Goal: Task Accomplishment & Management: Use online tool/utility

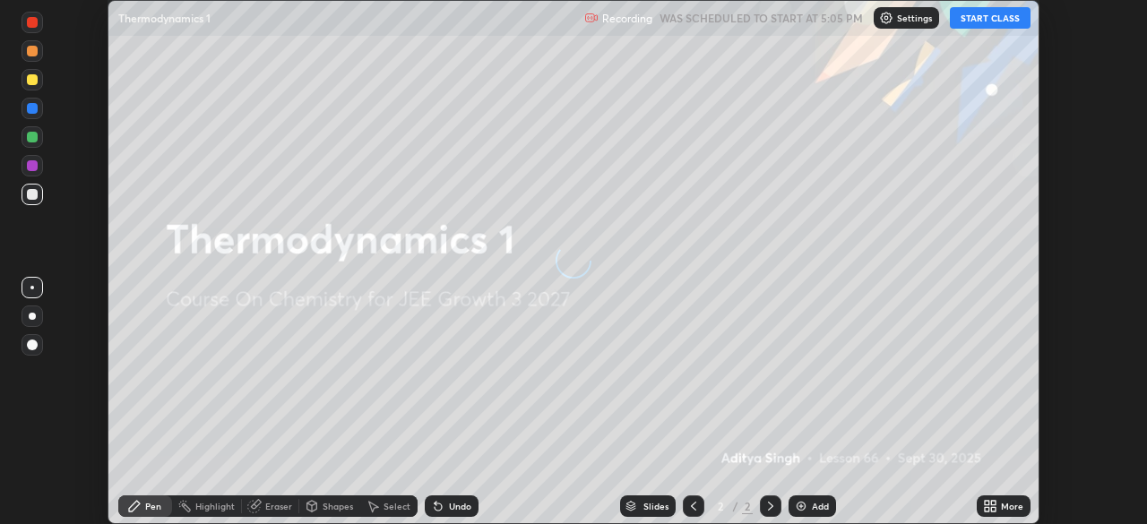
scroll to position [524, 1147]
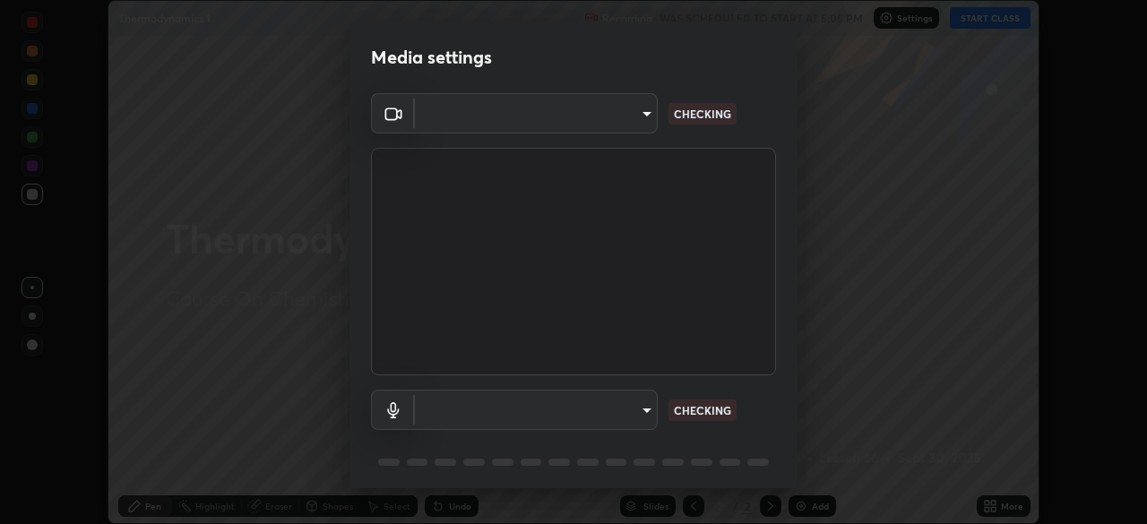
click at [642, 403] on body "Erase all Thermodynamics 1 Recording WAS SCHEDULED TO START AT 5:05 PM Settings…" at bounding box center [573, 262] width 1147 height 524
type input "094ffe3f61abc64f3ce73721aab664ef57d10a5fc7d187ad1ef3fa5fd4d2b427"
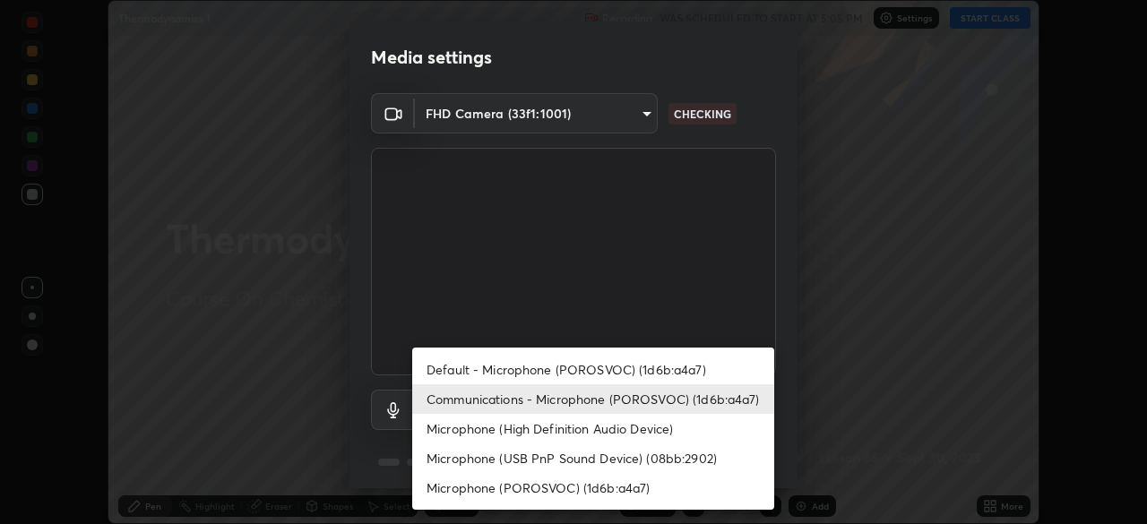
click at [657, 375] on li "Default - Microphone (POROSVOC) (1d6b:a4a7)" at bounding box center [593, 370] width 362 height 30
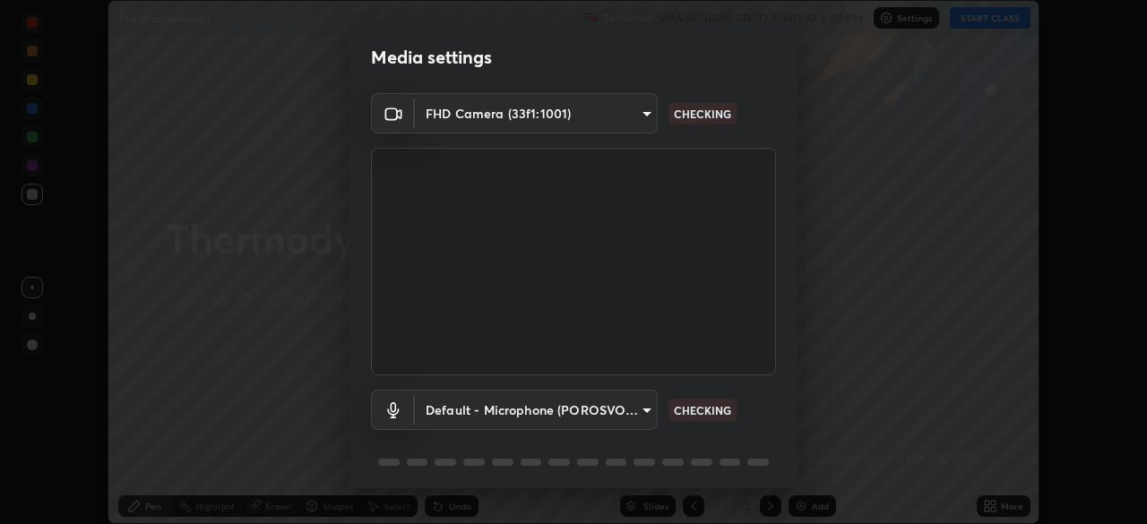
click at [641, 409] on body "Erase all Thermodynamics 1 Recording WAS SCHEDULED TO START AT 5:05 PM Settings…" at bounding box center [573, 262] width 1147 height 524
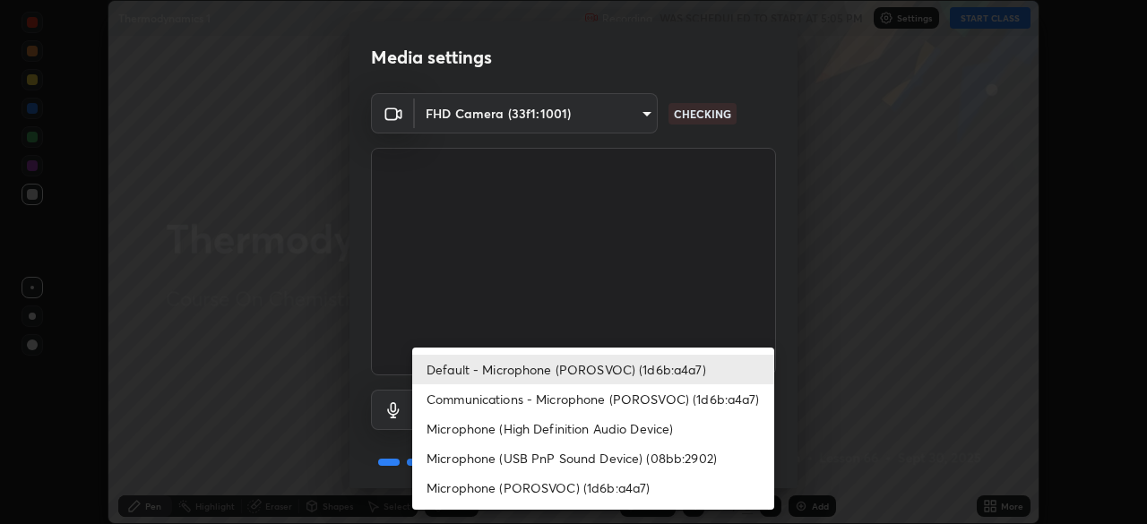
click at [647, 398] on li "Communications - Microphone (POROSVOC) (1d6b:a4a7)" at bounding box center [593, 399] width 362 height 30
type input "communications"
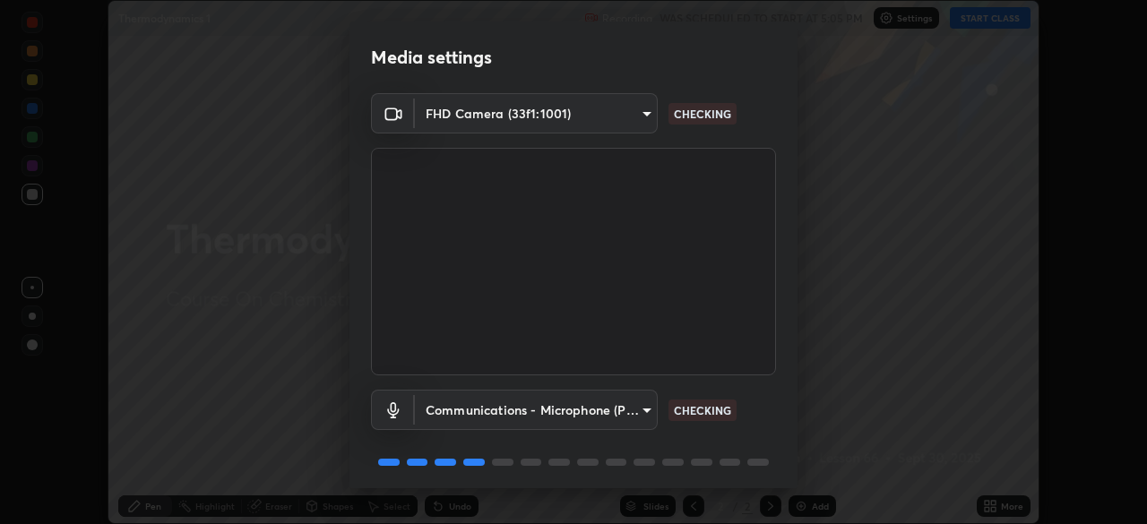
scroll to position [64, 0]
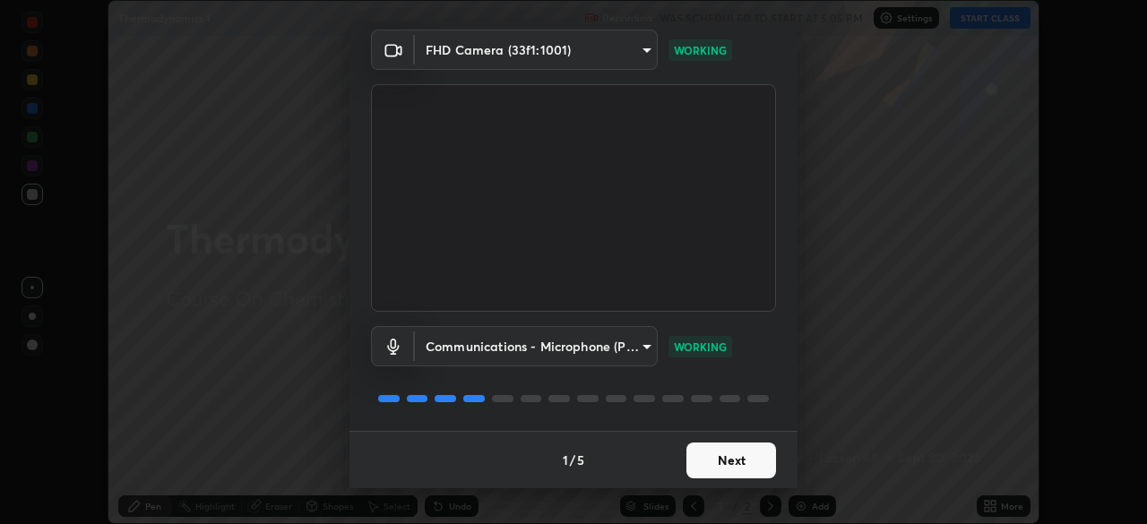
click at [728, 461] on button "Next" at bounding box center [731, 461] width 90 height 36
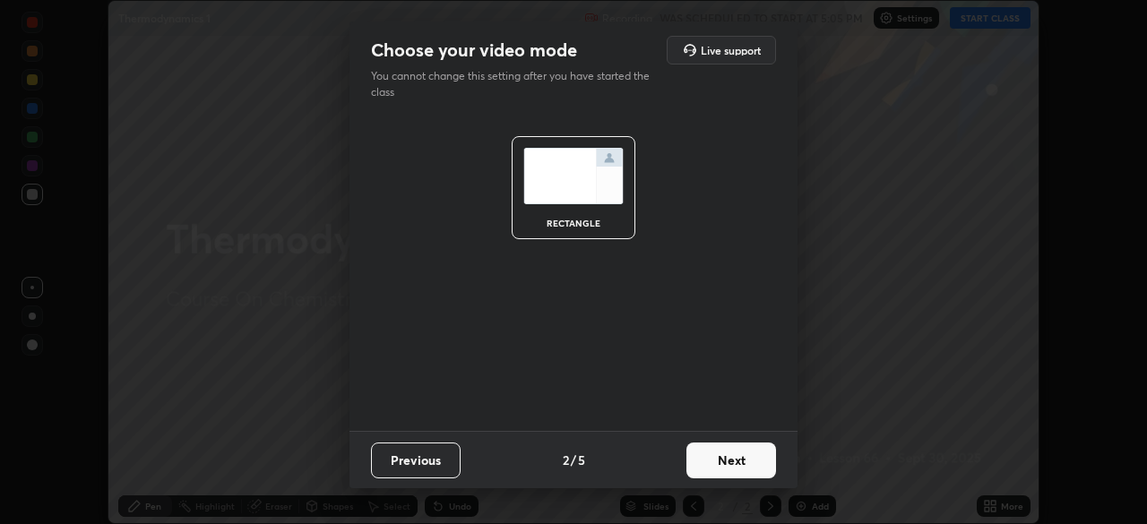
click at [727, 456] on button "Next" at bounding box center [731, 461] width 90 height 36
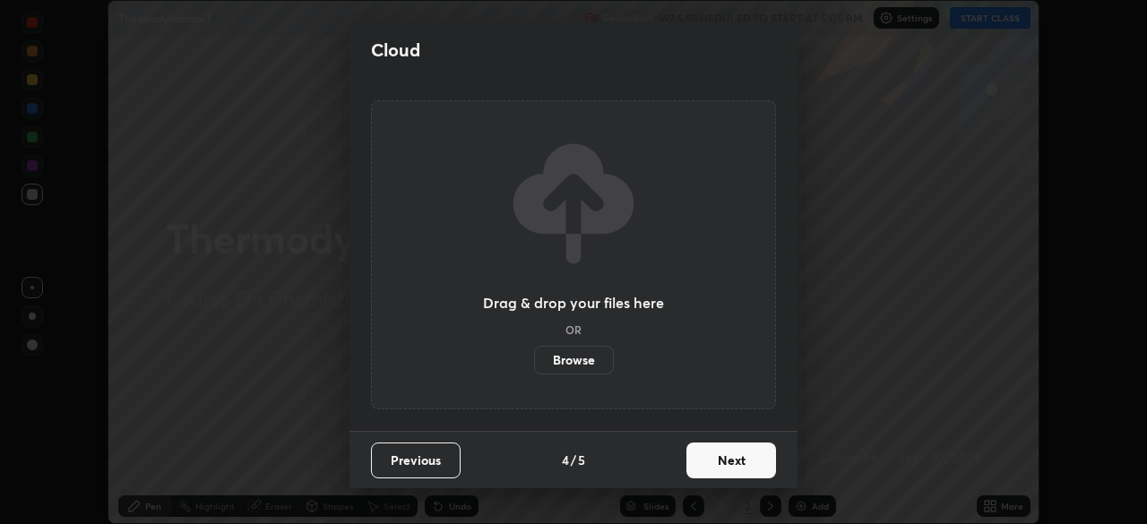
click at [730, 452] on button "Next" at bounding box center [731, 461] width 90 height 36
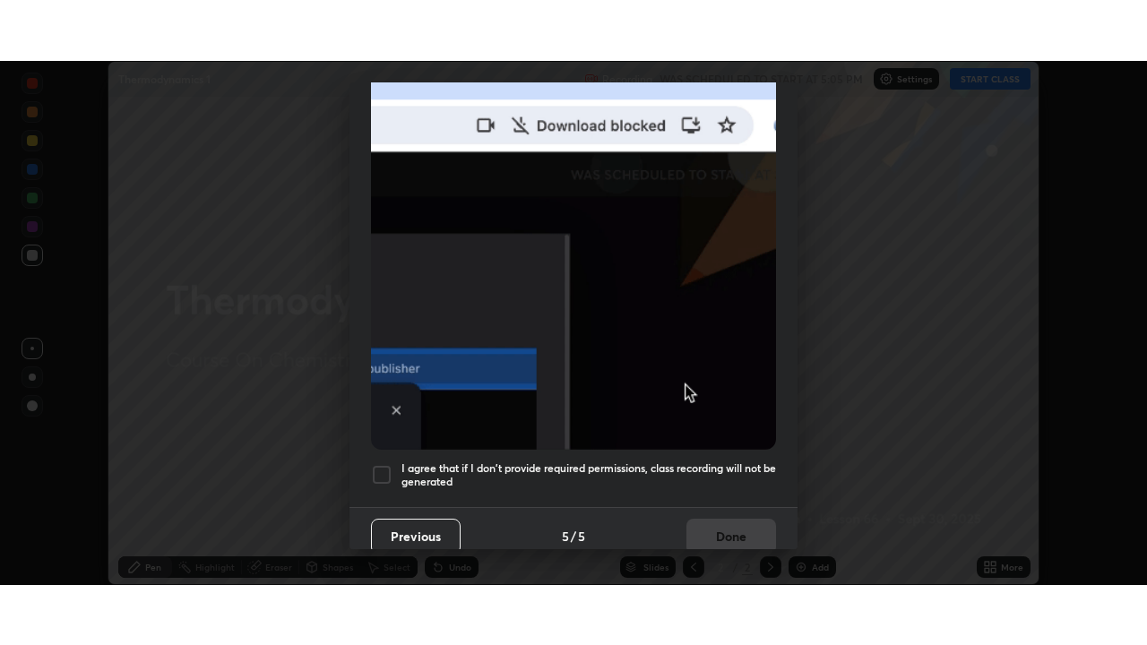
scroll to position [429, 0]
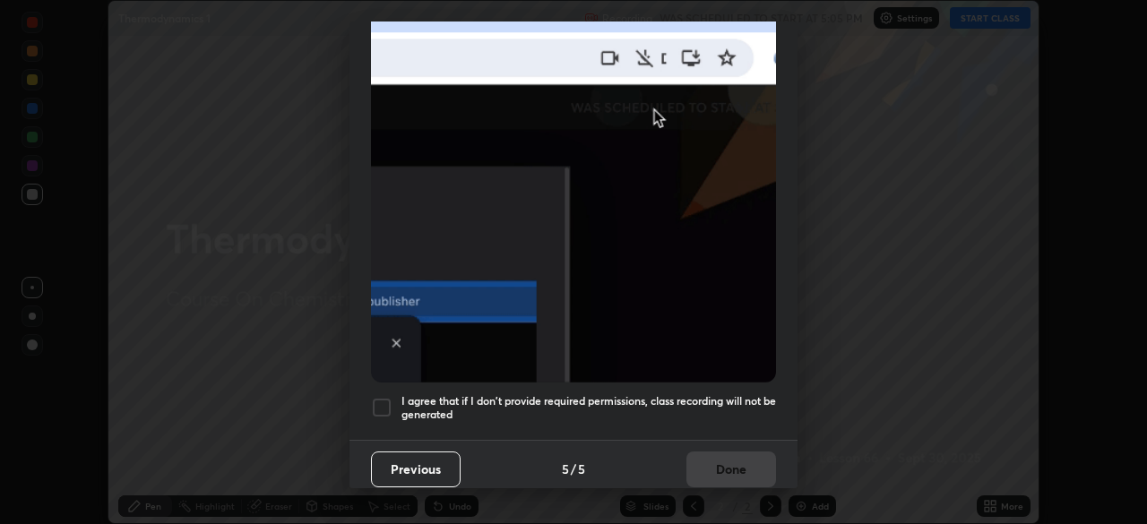
click at [388, 397] on div at bounding box center [382, 408] width 22 height 22
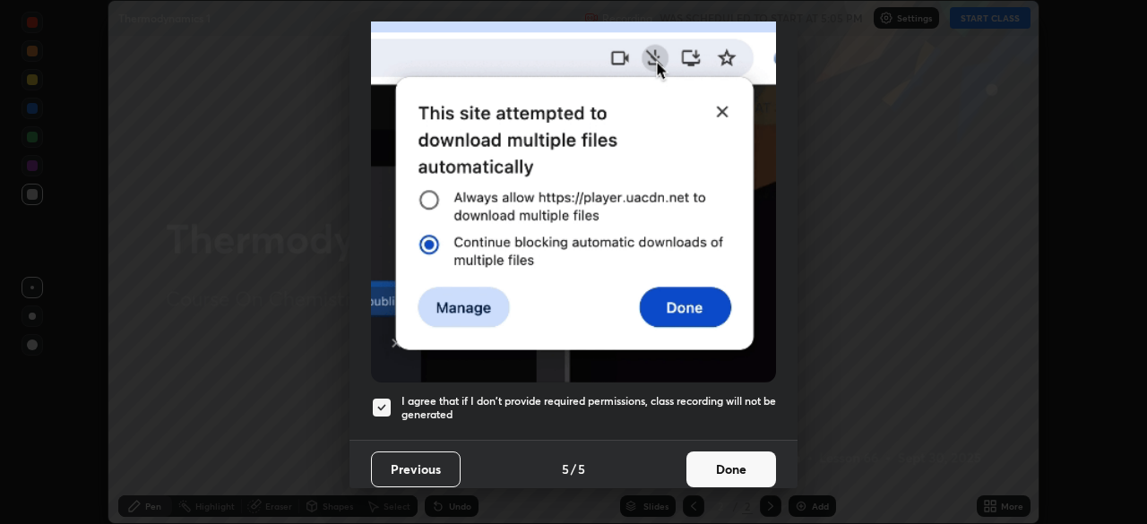
click at [694, 452] on button "Done" at bounding box center [731, 470] width 90 height 36
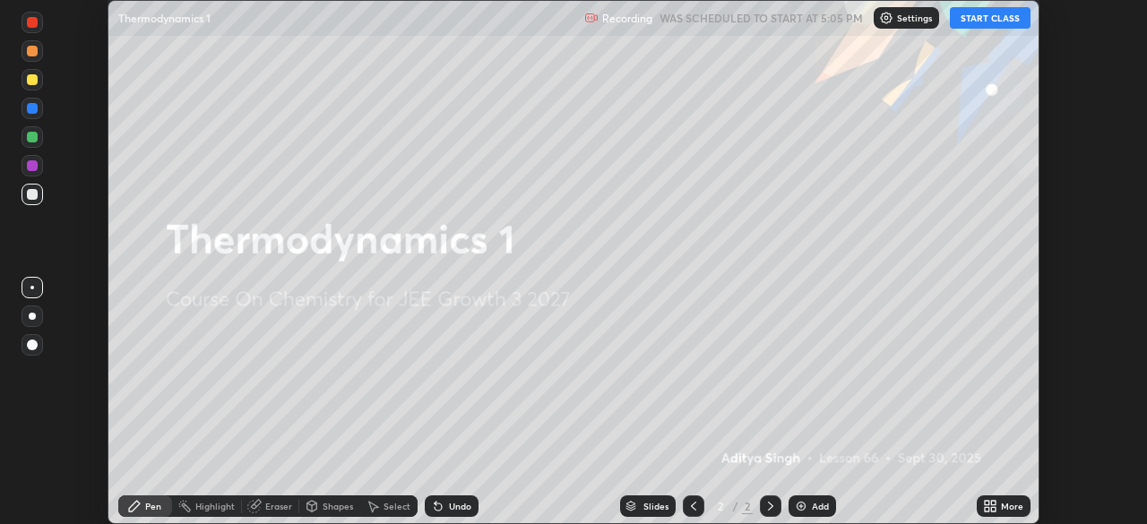
click at [981, 15] on button "START CLASS" at bounding box center [990, 18] width 81 height 22
click at [1001, 502] on div "More" at bounding box center [1012, 506] width 22 height 9
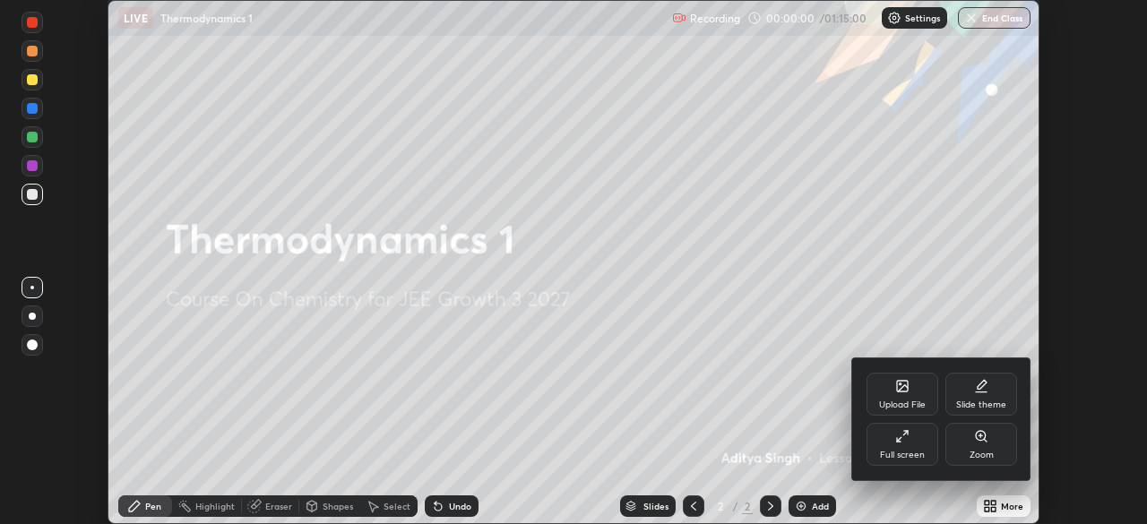
click at [909, 432] on div "Full screen" at bounding box center [902, 444] width 72 height 43
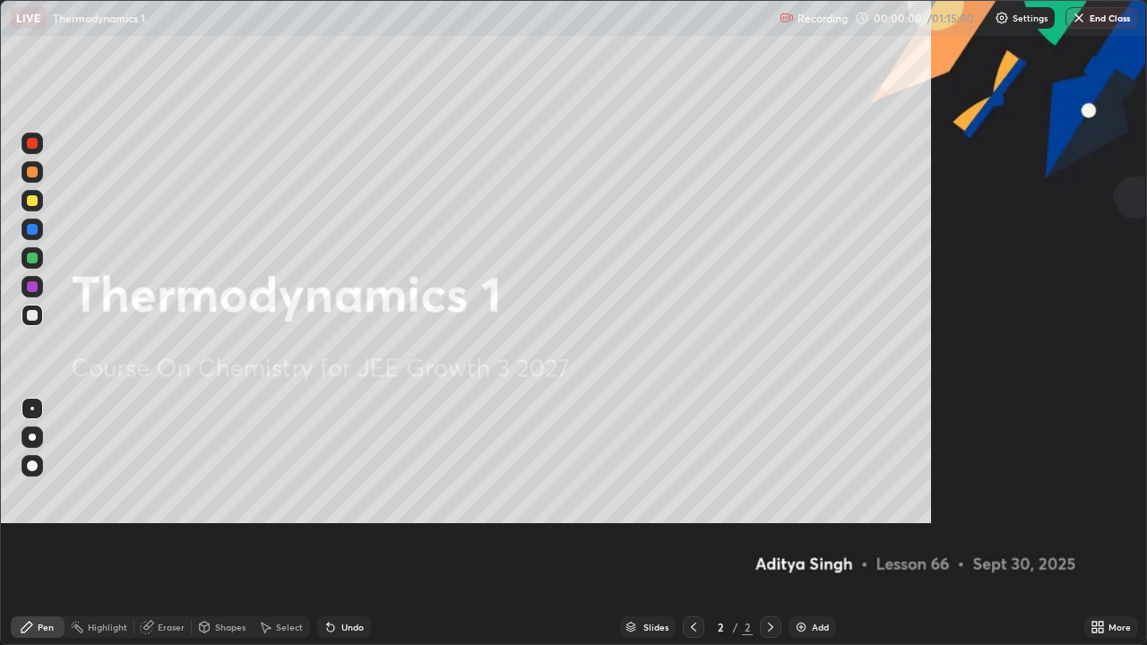
scroll to position [645, 1147]
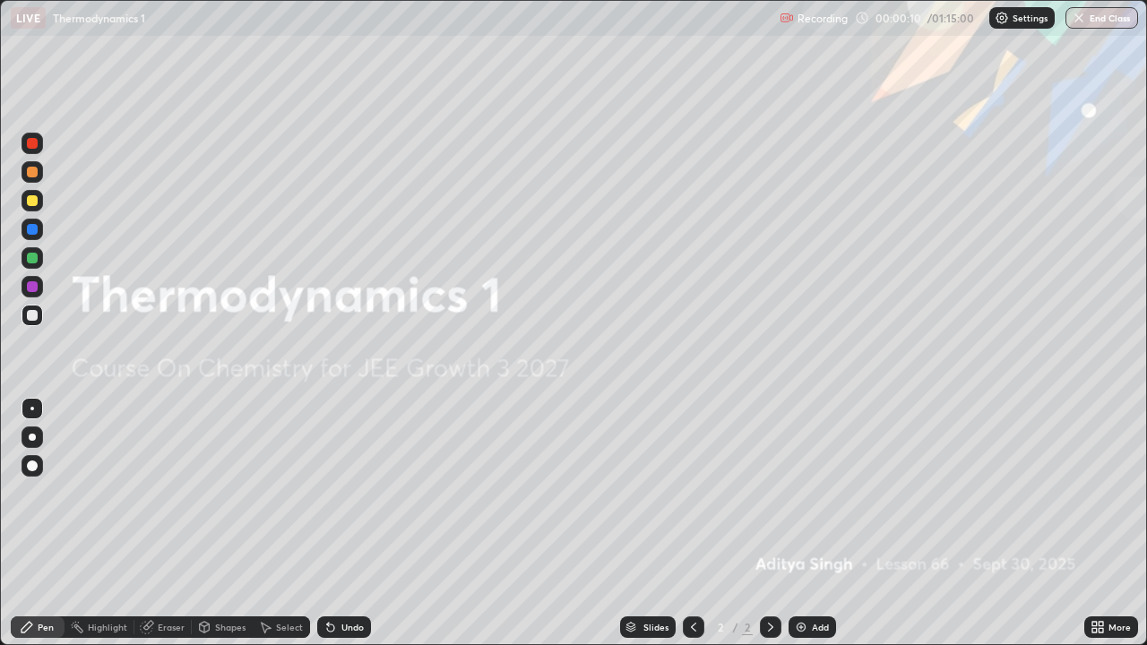
click at [1019, 19] on p "Settings" at bounding box center [1029, 17] width 35 height 9
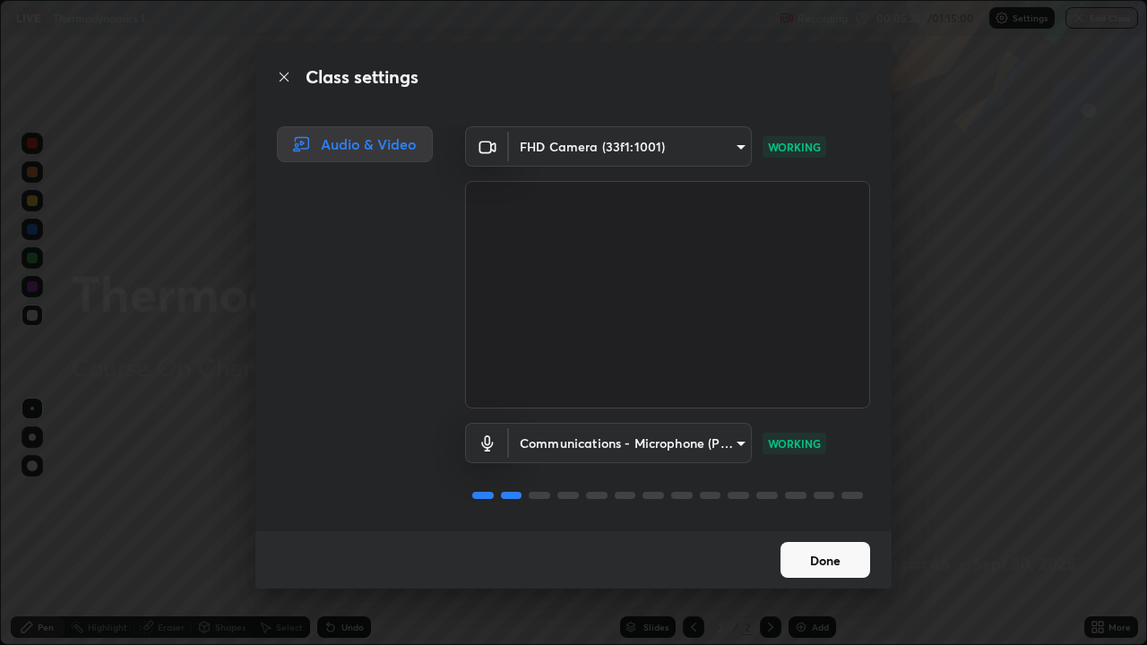
click at [808, 523] on button "Done" at bounding box center [825, 560] width 90 height 36
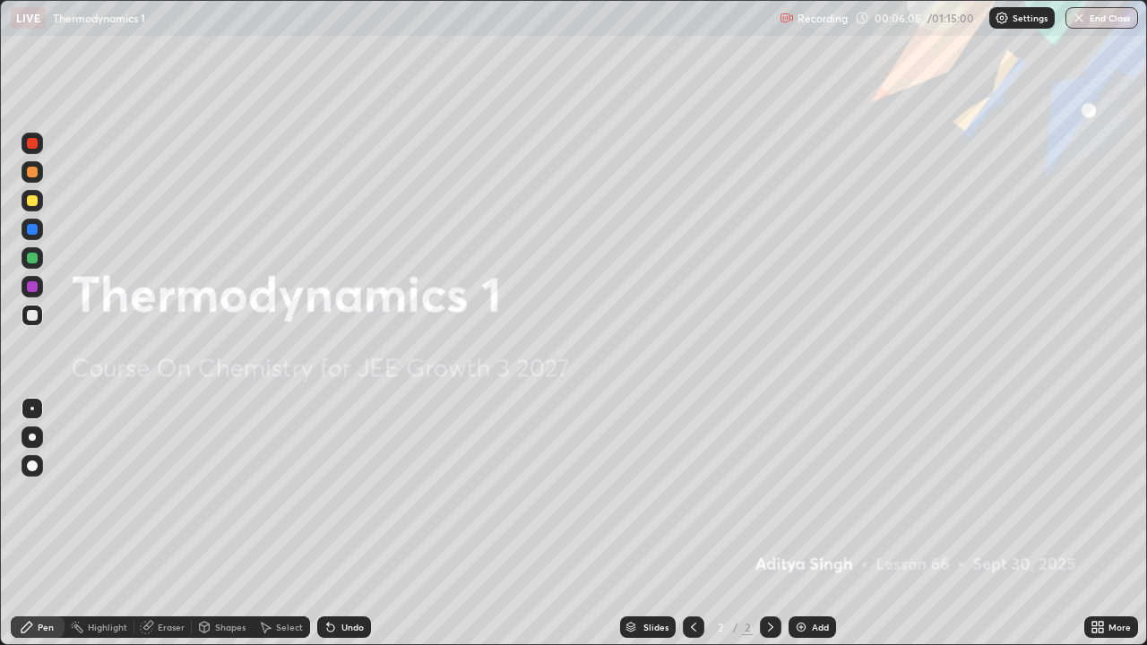
click at [805, 523] on img at bounding box center [801, 627] width 14 height 14
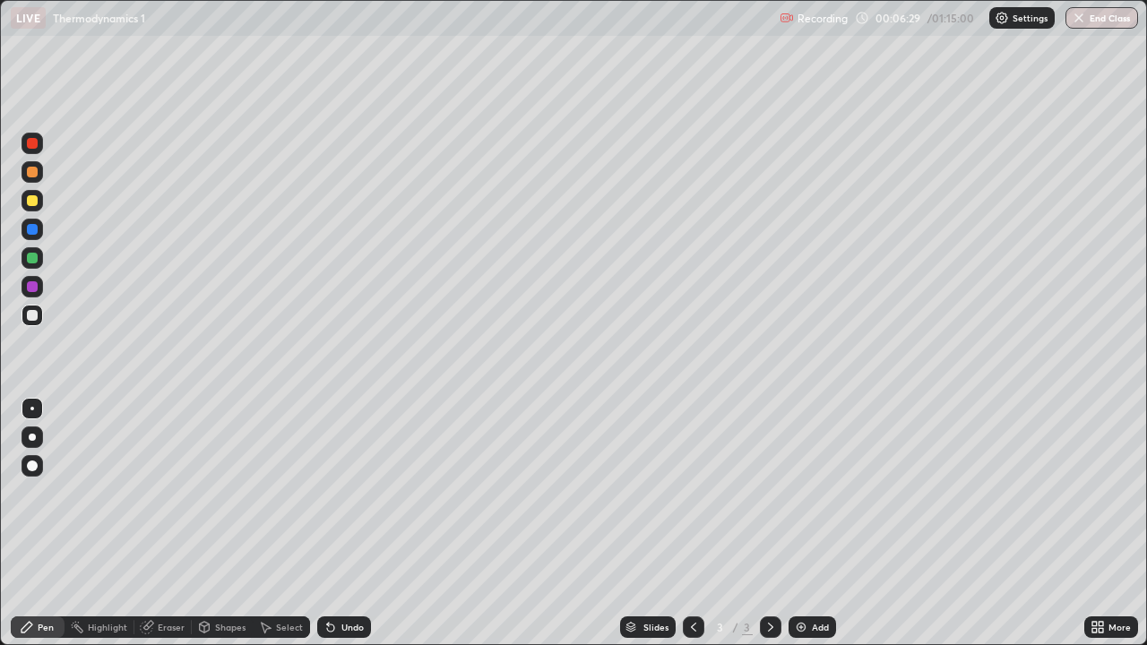
click at [32, 435] on div at bounding box center [32, 437] width 7 height 7
click at [797, 523] on img at bounding box center [801, 627] width 14 height 14
click at [33, 197] on div at bounding box center [32, 200] width 11 height 11
click at [34, 315] on div at bounding box center [32, 315] width 11 height 11
click at [807, 523] on div "Add" at bounding box center [811, 627] width 47 height 22
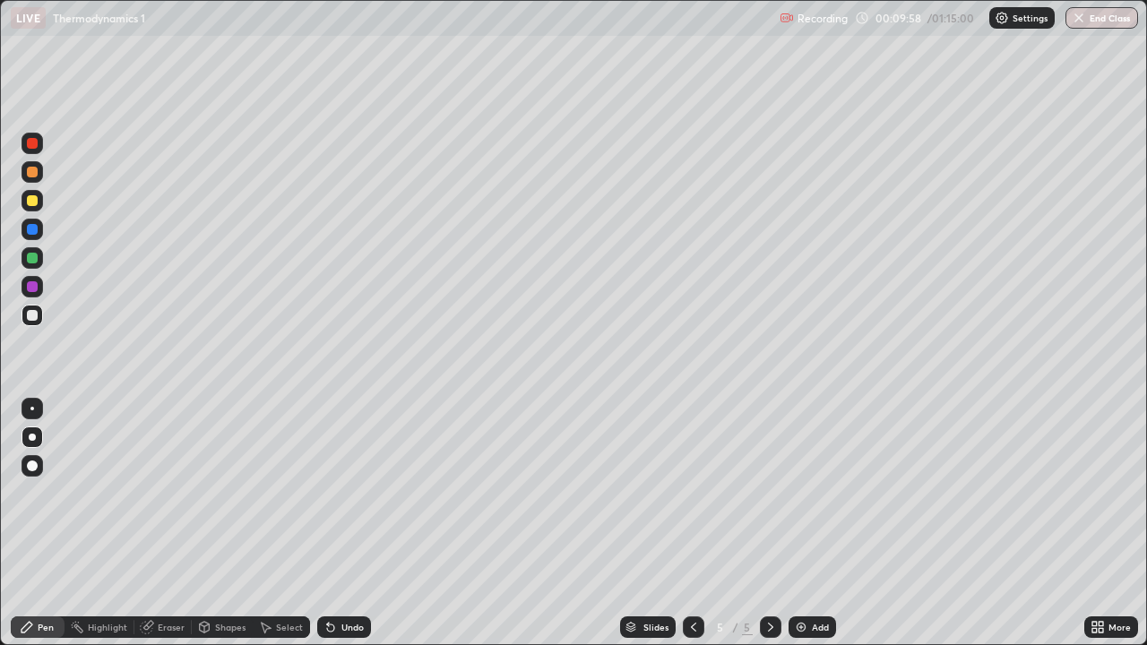
click at [237, 523] on div "Shapes" at bounding box center [230, 627] width 30 height 9
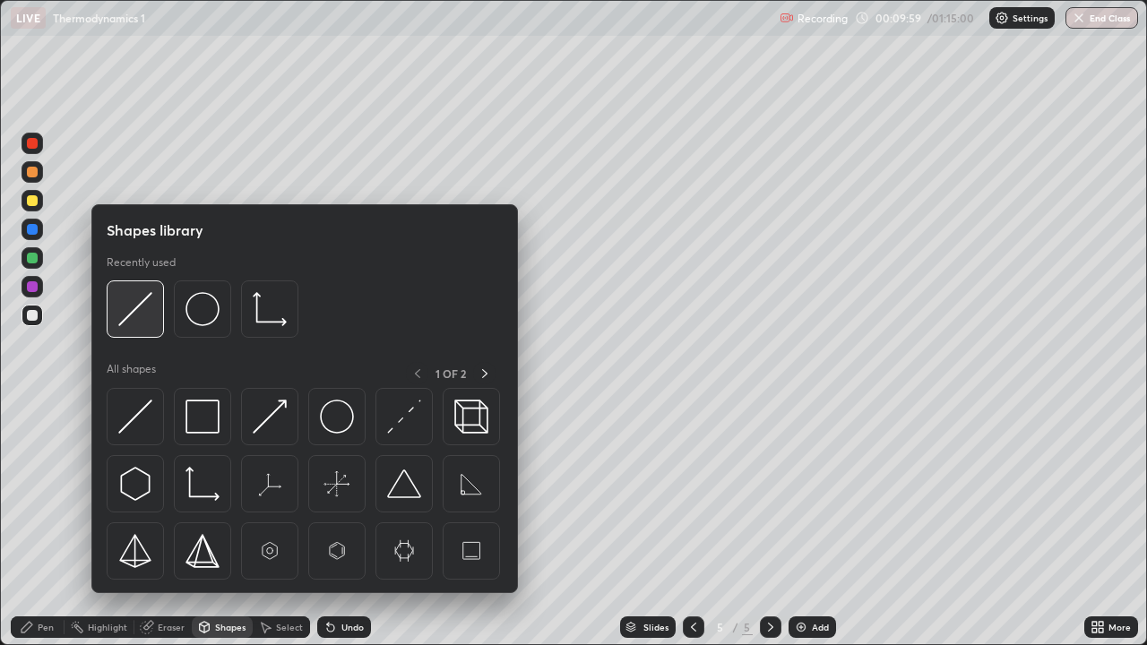
click at [146, 315] on img at bounding box center [135, 309] width 34 height 34
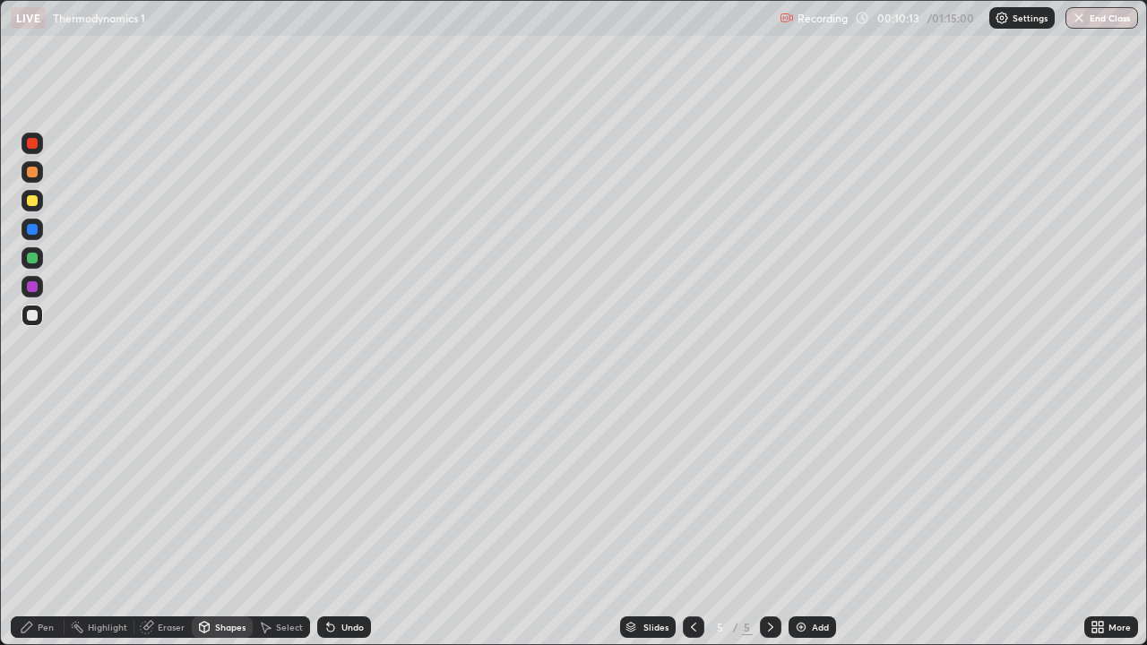
click at [40, 523] on div "Pen" at bounding box center [46, 627] width 16 height 9
click at [34, 199] on div at bounding box center [32, 200] width 11 height 11
click at [812, 523] on div "Add" at bounding box center [820, 627] width 17 height 9
click at [36, 316] on div at bounding box center [32, 315] width 11 height 11
click at [289, 523] on div "Select" at bounding box center [289, 627] width 27 height 9
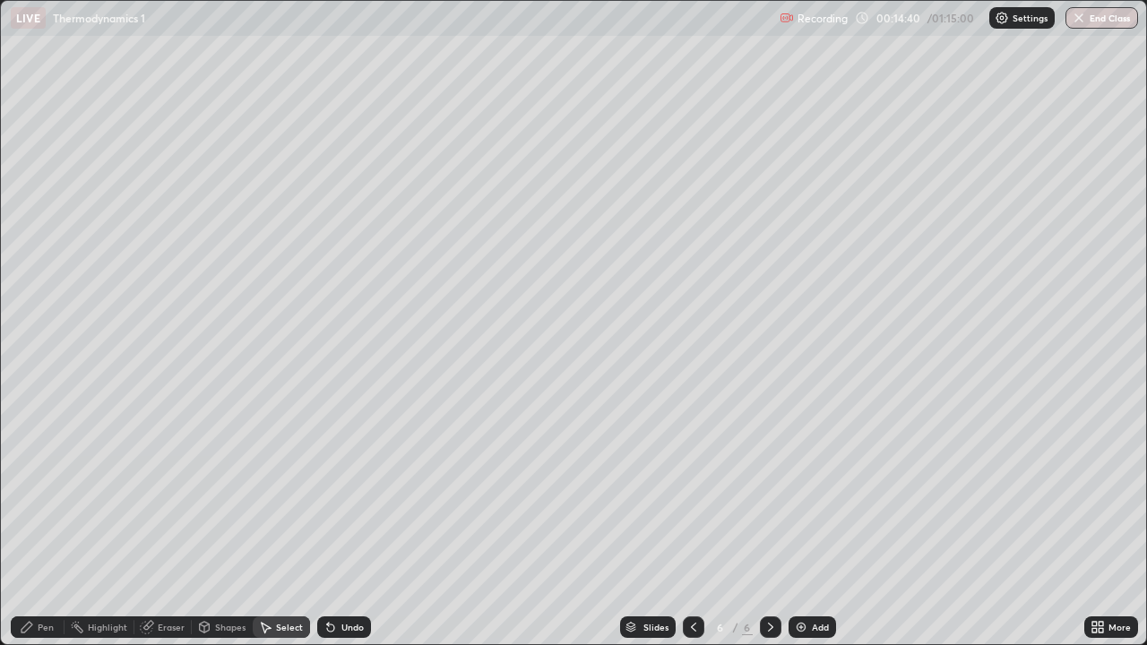
click at [223, 523] on div "Shapes" at bounding box center [230, 627] width 30 height 9
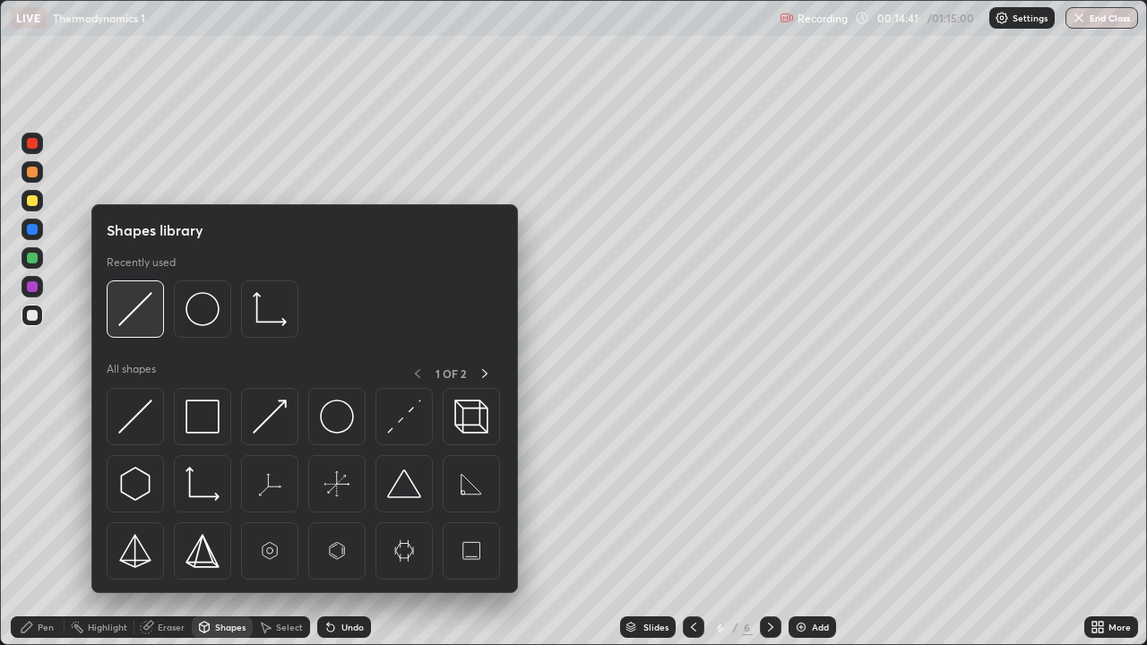
click at [144, 327] on div at bounding box center [135, 308] width 57 height 57
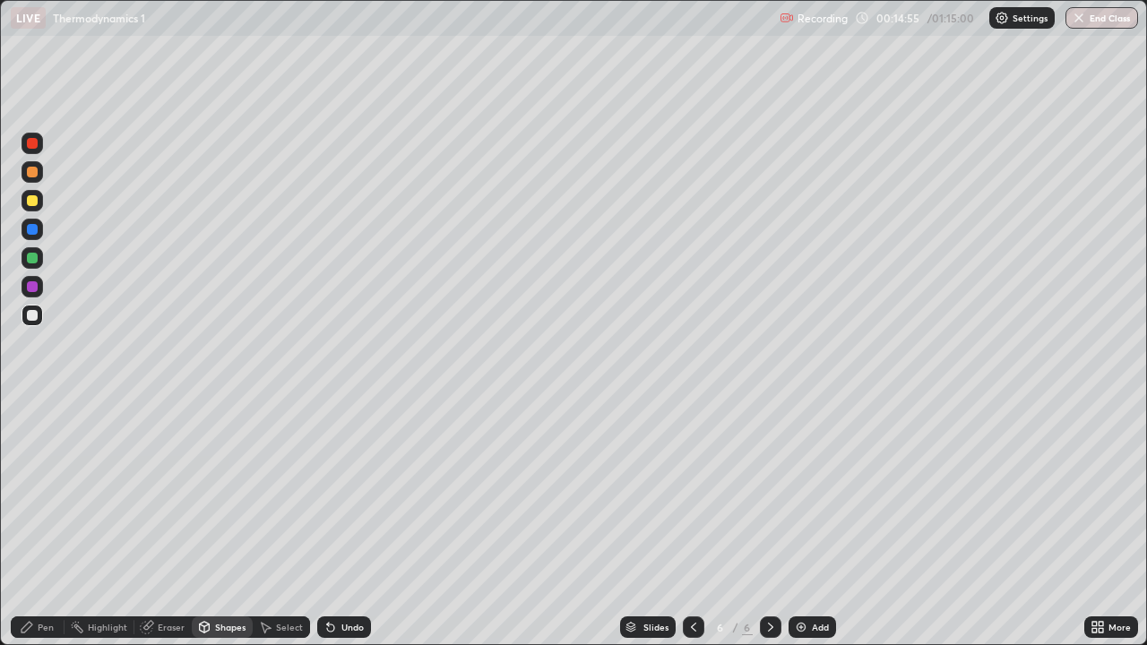
click at [49, 523] on div "Pen" at bounding box center [46, 627] width 16 height 9
click at [237, 523] on div "Shapes" at bounding box center [230, 627] width 30 height 9
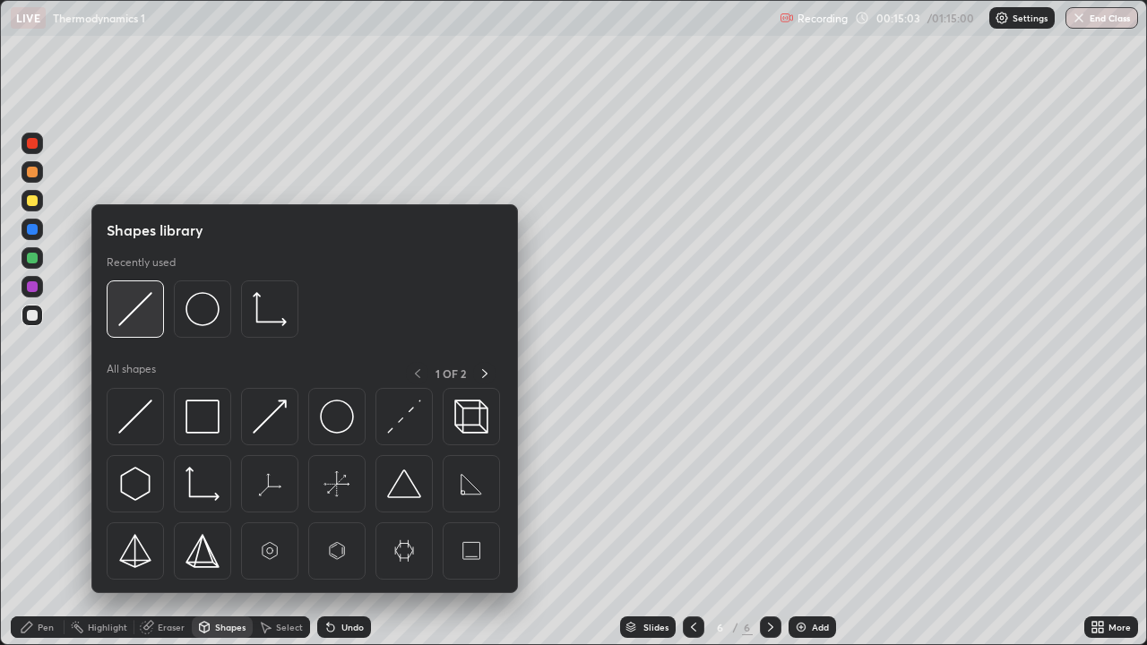
click at [128, 311] on img at bounding box center [135, 309] width 34 height 34
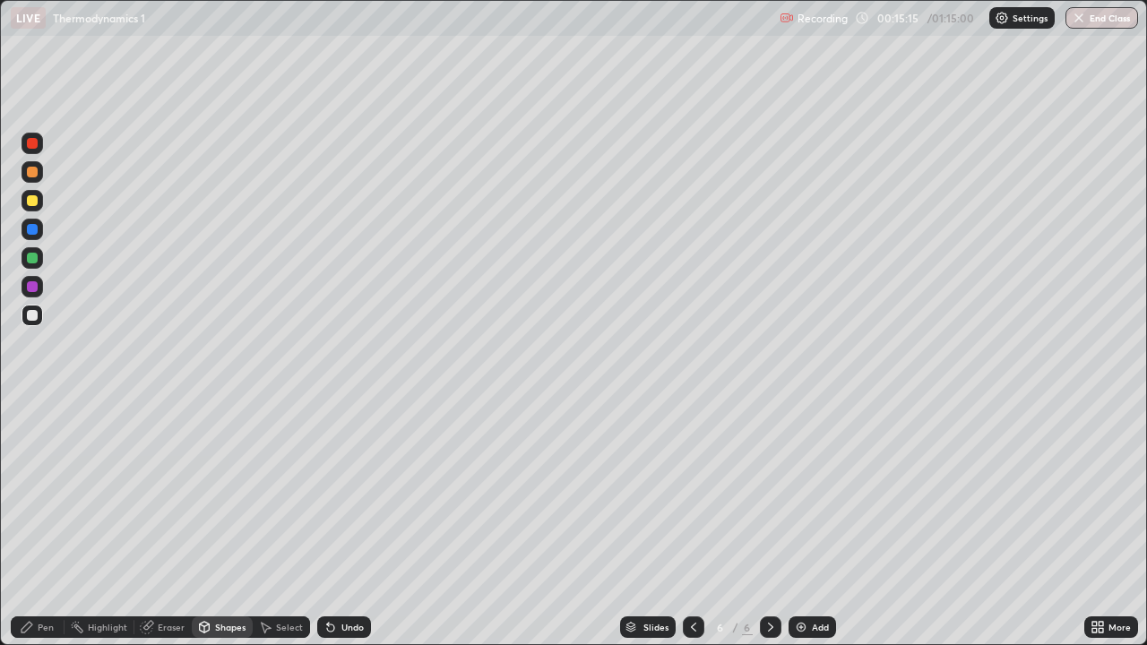
click at [46, 523] on div "Pen" at bounding box center [46, 627] width 16 height 9
click at [30, 203] on div at bounding box center [32, 200] width 11 height 11
click at [286, 523] on div "Select" at bounding box center [289, 627] width 27 height 9
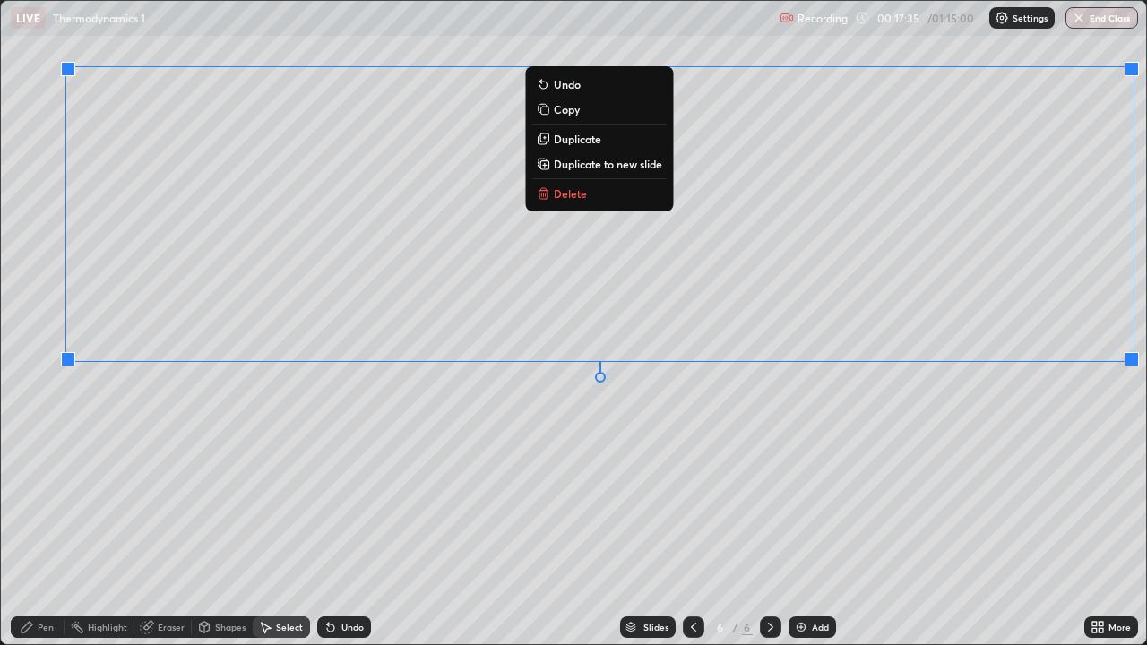
click at [726, 426] on div "0 ° Undo Copy Duplicate Duplicate to new slide Delete" at bounding box center [573, 322] width 1145 height 643
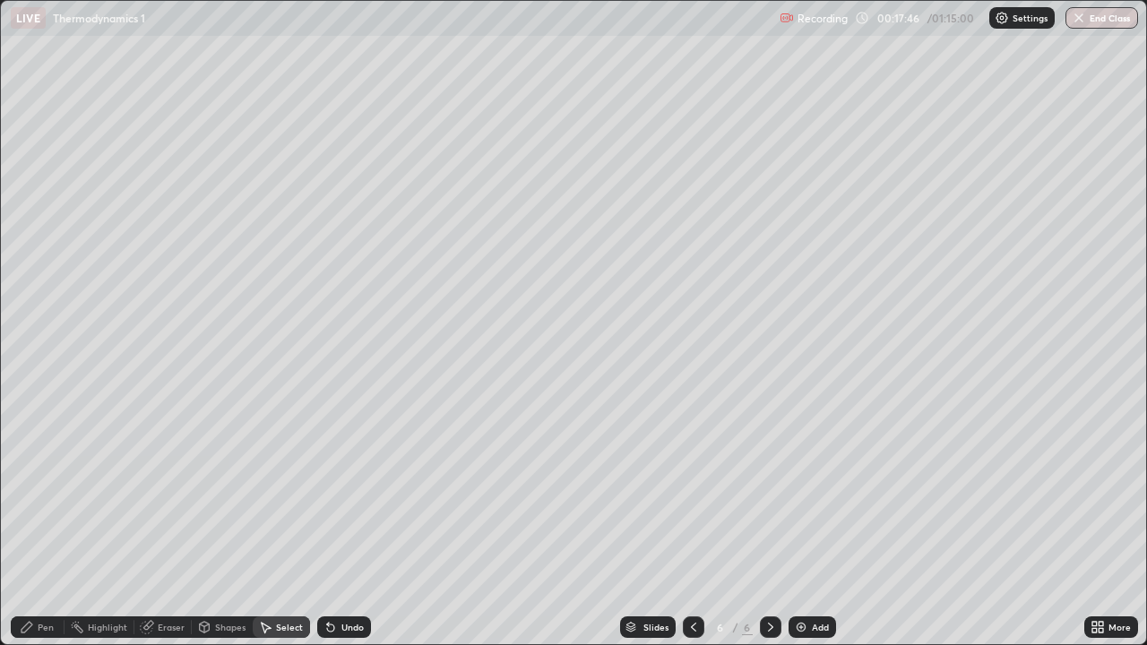
click at [204, 523] on icon at bounding box center [204, 629] width 0 height 6
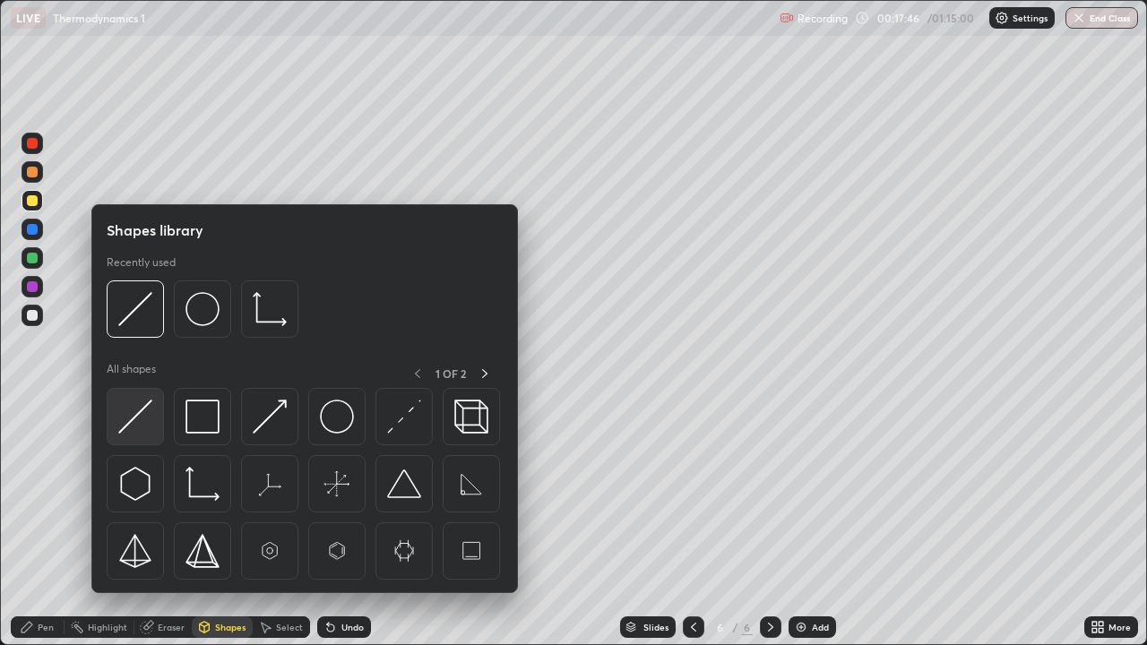
click at [139, 421] on img at bounding box center [135, 417] width 34 height 34
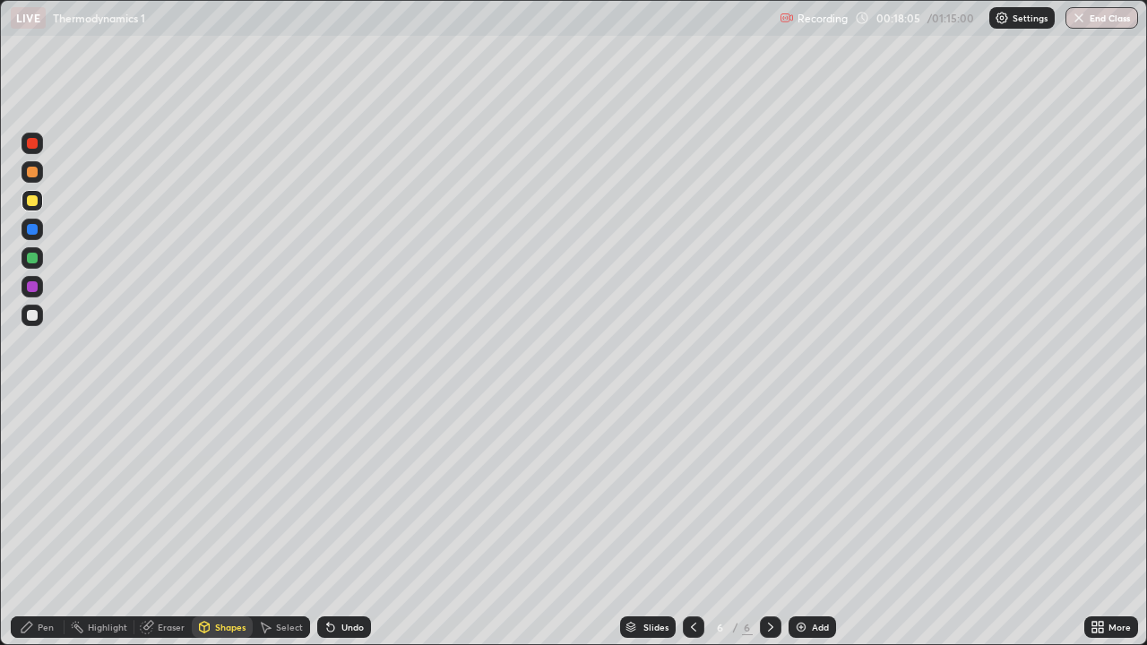
click at [42, 523] on div "Pen" at bounding box center [38, 627] width 54 height 22
click at [28, 258] on div at bounding box center [32, 258] width 11 height 11
click at [277, 523] on div "Select" at bounding box center [289, 627] width 27 height 9
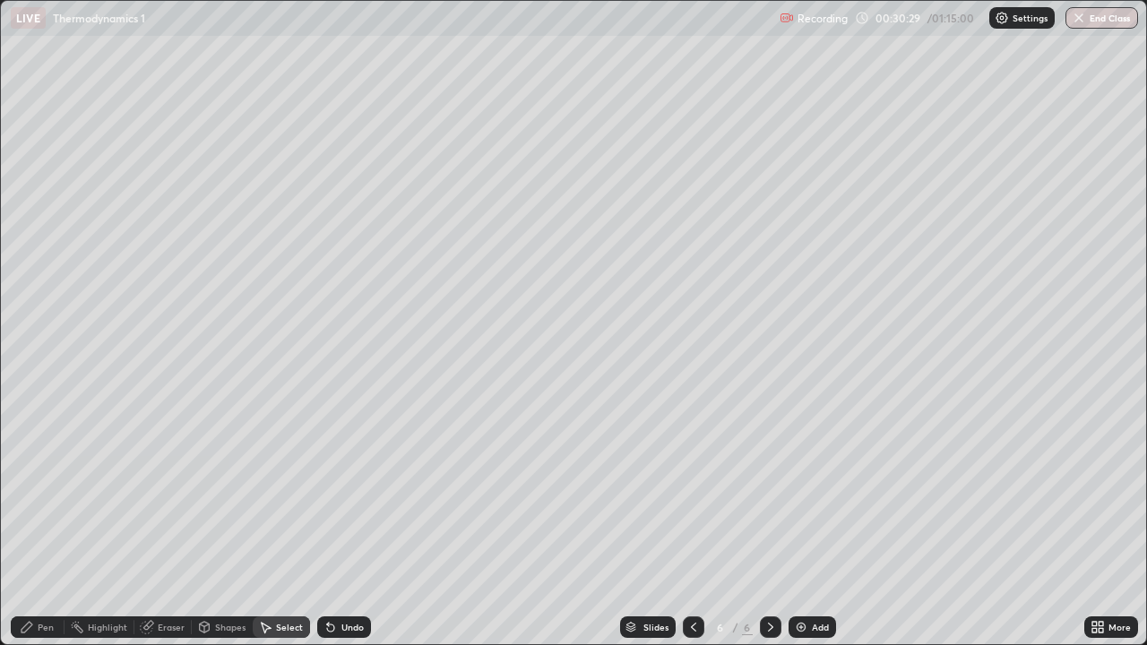
click at [280, 523] on div "Select" at bounding box center [289, 627] width 27 height 9
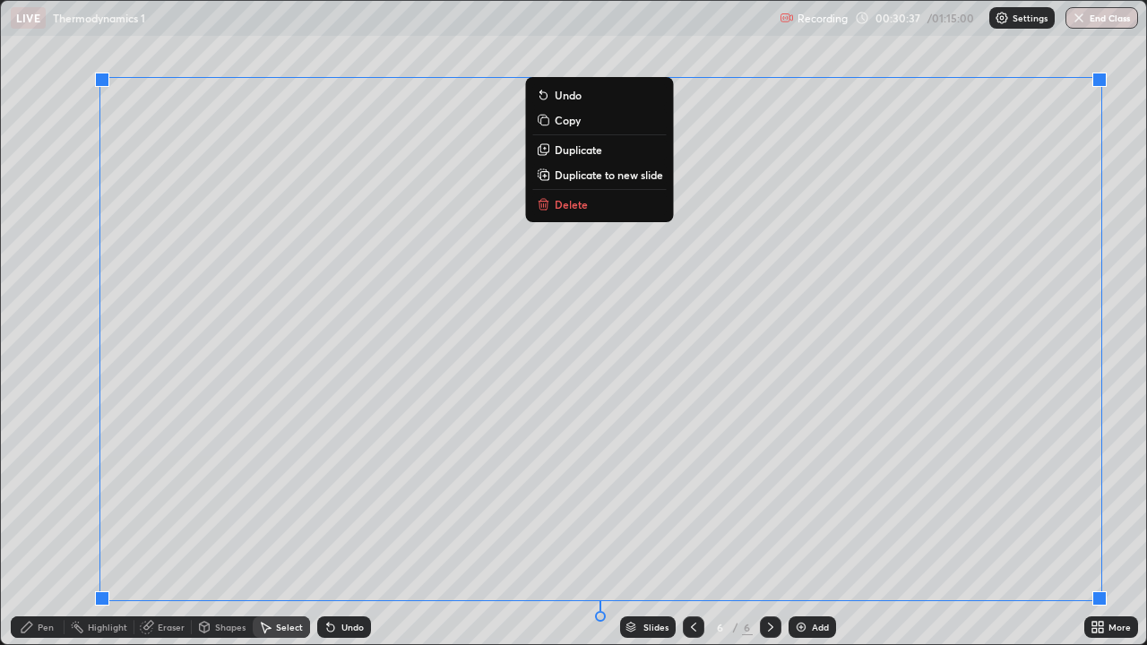
click at [66, 431] on div "0 ° Undo Copy Duplicate Duplicate to new slide Delete" at bounding box center [573, 322] width 1145 height 643
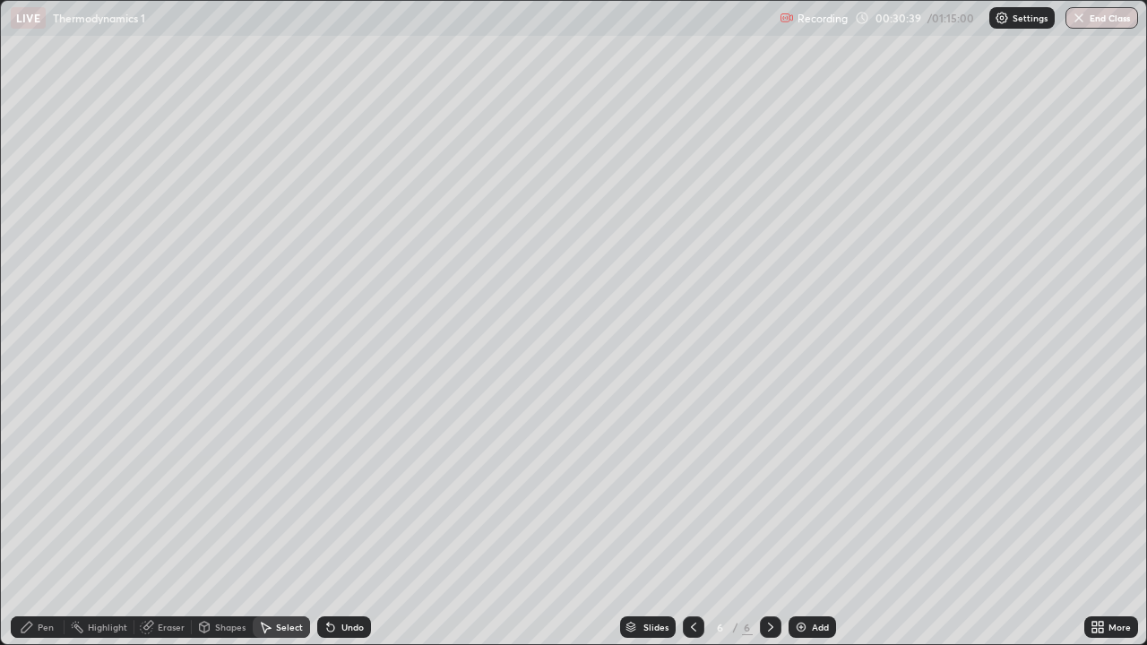
click at [36, 523] on div "Pen" at bounding box center [38, 627] width 54 height 22
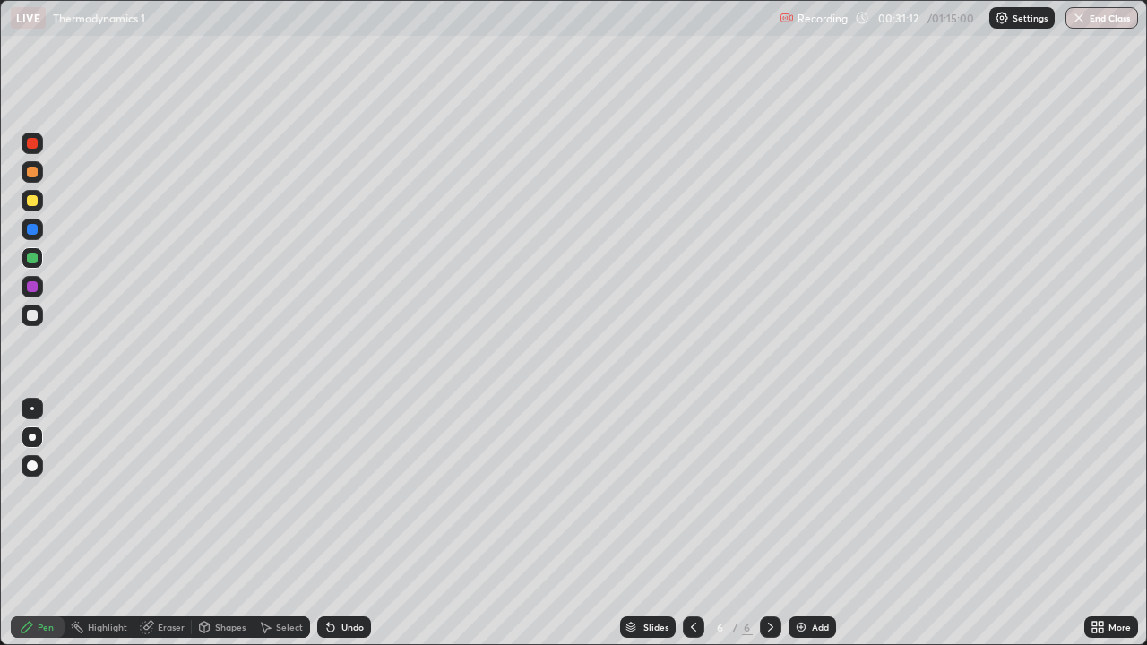
click at [175, 523] on div "Eraser" at bounding box center [171, 627] width 27 height 9
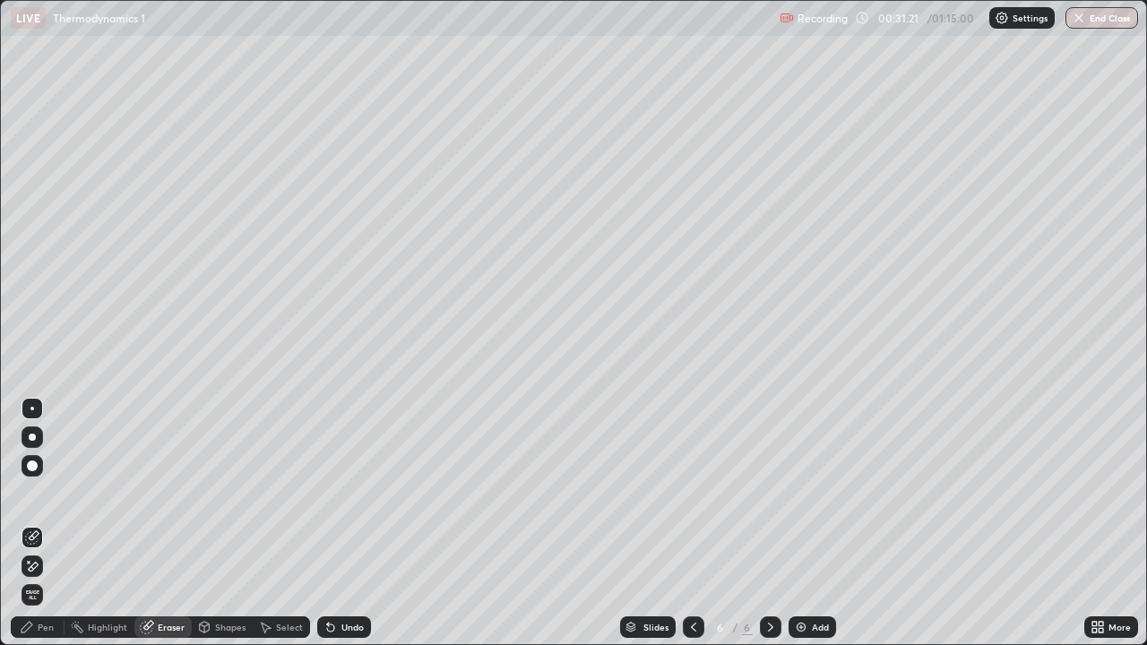
click at [285, 523] on div "Select" at bounding box center [289, 627] width 27 height 9
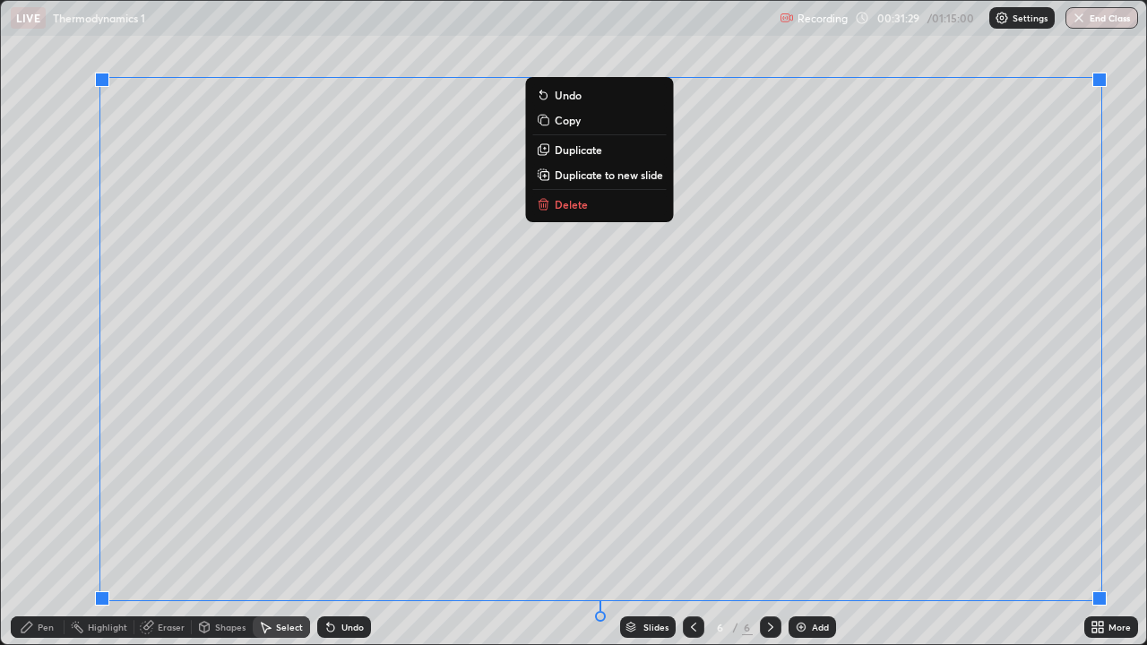
click at [65, 382] on div "0 ° Undo Copy Duplicate Duplicate to new slide Delete" at bounding box center [573, 322] width 1145 height 643
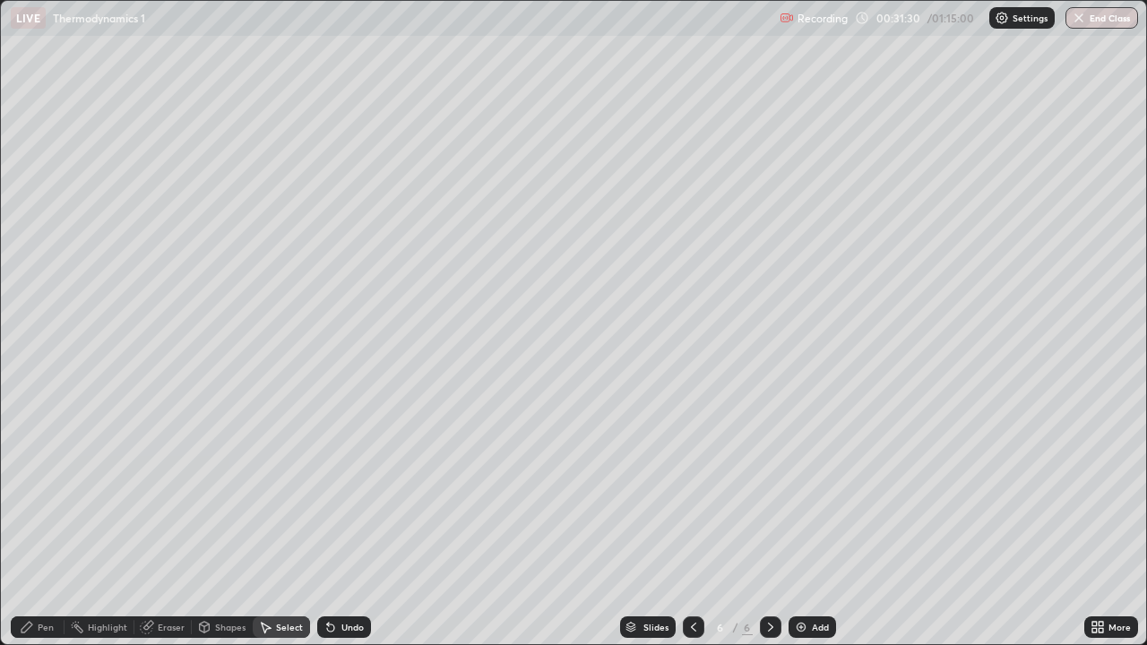
click at [41, 523] on div "Pen" at bounding box center [46, 627] width 16 height 9
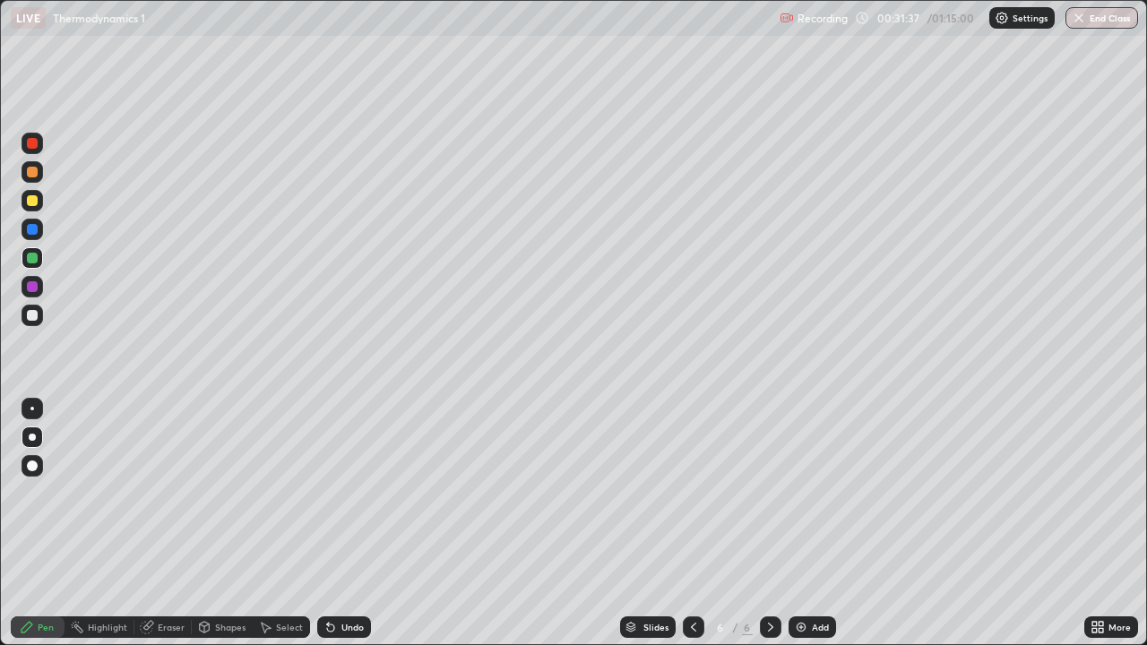
click at [30, 314] on div at bounding box center [32, 315] width 11 height 11
click at [806, 523] on div "Add" at bounding box center [811, 627] width 47 height 22
click at [693, 523] on icon at bounding box center [693, 627] width 14 height 14
click at [33, 203] on div at bounding box center [32, 200] width 11 height 11
click at [33, 315] on div at bounding box center [32, 315] width 11 height 11
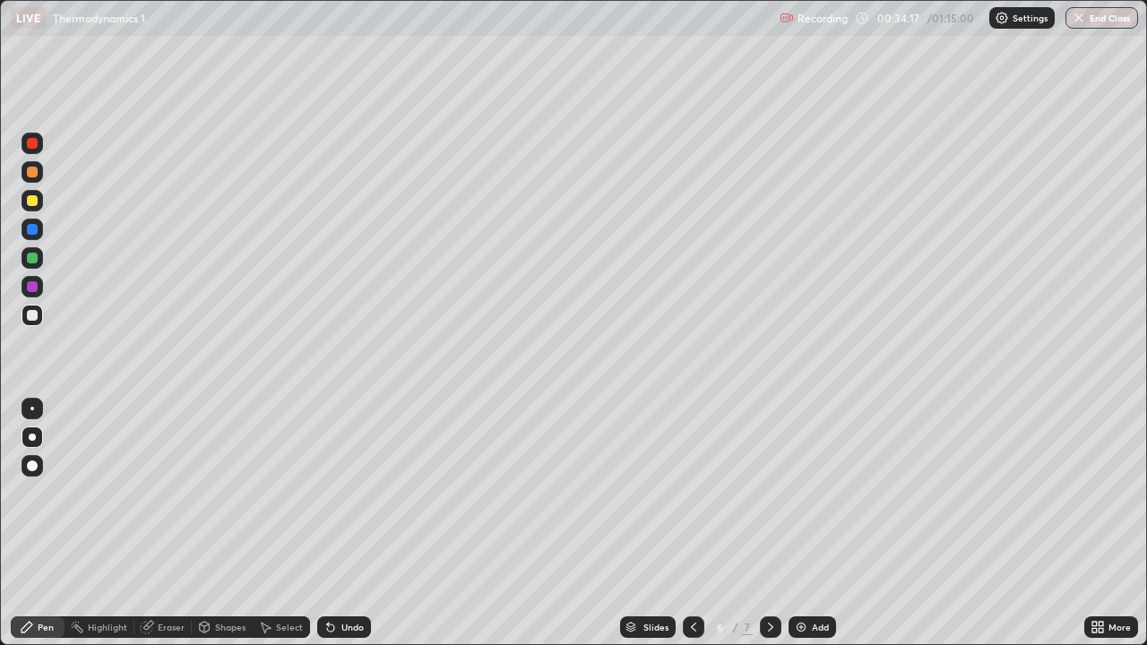
click at [767, 523] on icon at bounding box center [770, 627] width 14 height 14
click at [692, 523] on icon at bounding box center [693, 627] width 14 height 14
click at [769, 523] on icon at bounding box center [770, 627] width 14 height 14
click at [686, 523] on div at bounding box center [694, 627] width 22 height 22
click at [768, 523] on icon at bounding box center [770, 627] width 5 height 9
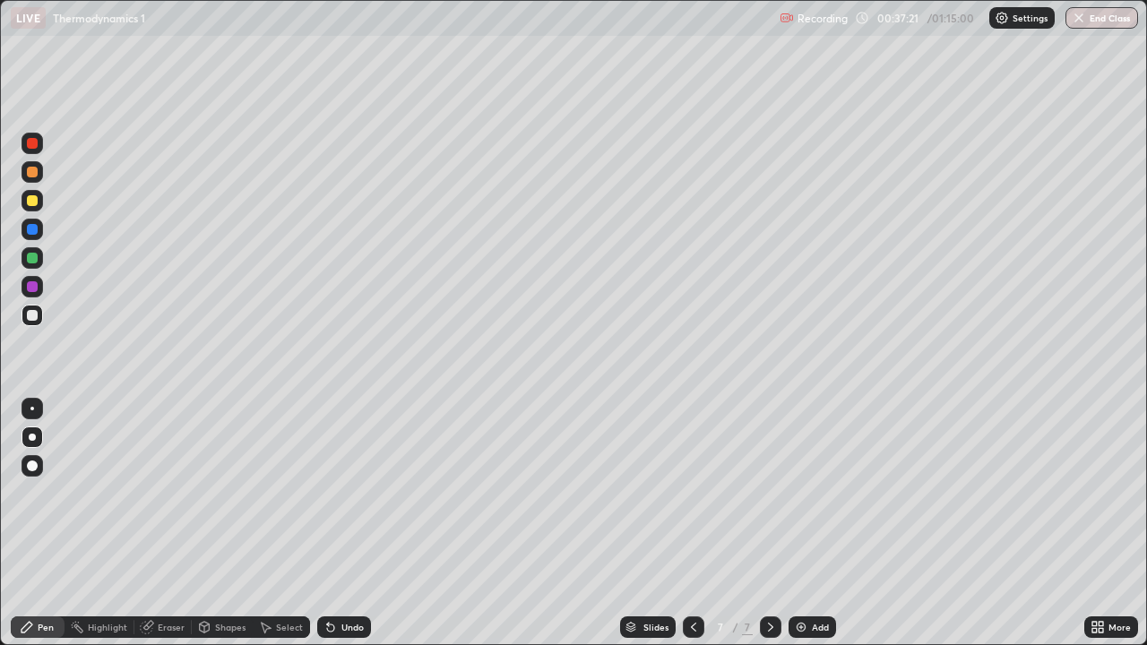
click at [689, 523] on icon at bounding box center [693, 627] width 14 height 14
click at [804, 523] on img at bounding box center [801, 627] width 14 height 14
click at [236, 523] on div "Shapes" at bounding box center [230, 627] width 30 height 9
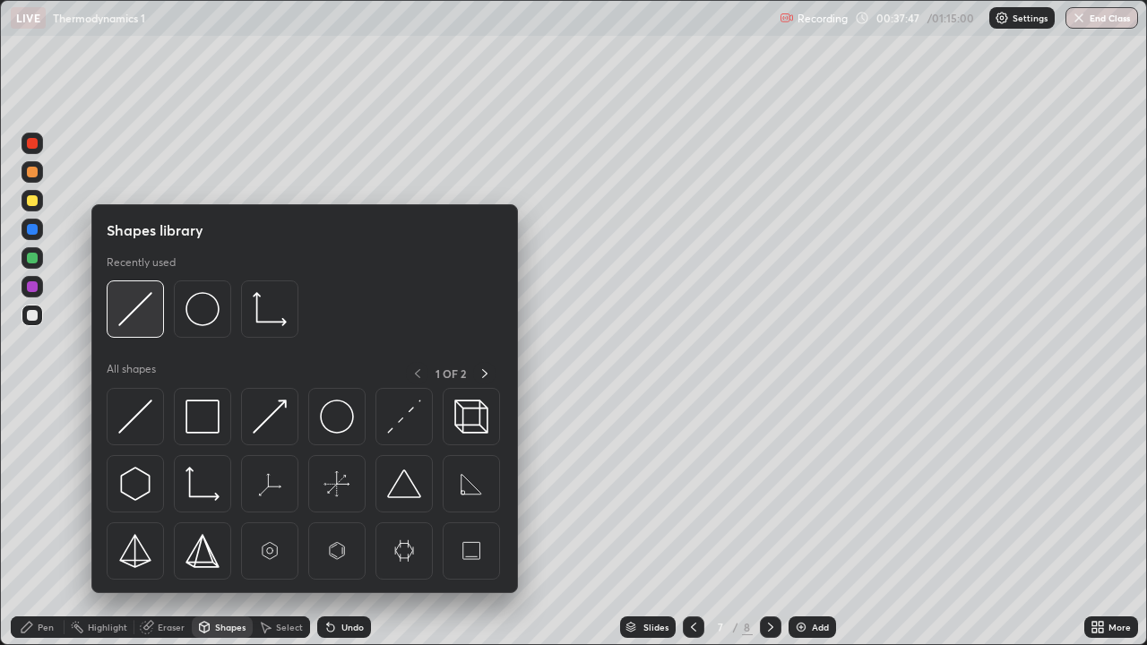
click at [139, 315] on img at bounding box center [135, 309] width 34 height 34
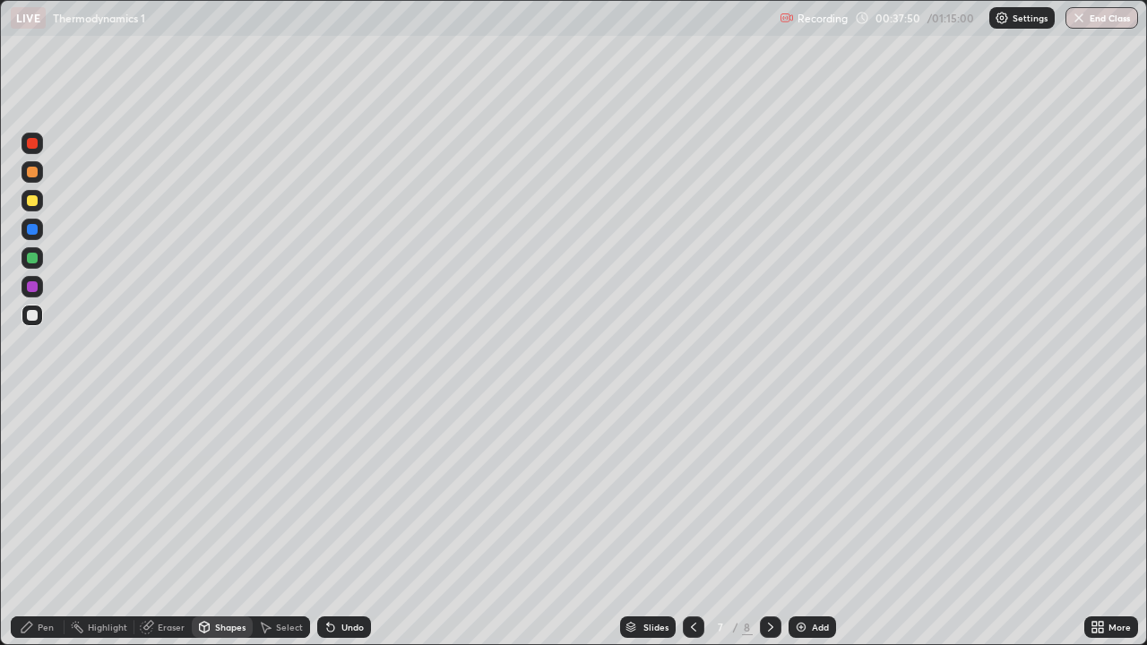
click at [45, 523] on div "Pen" at bounding box center [46, 627] width 16 height 9
click at [37, 202] on div at bounding box center [32, 200] width 11 height 11
click at [33, 315] on div at bounding box center [32, 315] width 11 height 11
click at [344, 523] on div "Undo" at bounding box center [352, 627] width 22 height 9
click at [349, 523] on div "Undo" at bounding box center [344, 627] width 54 height 22
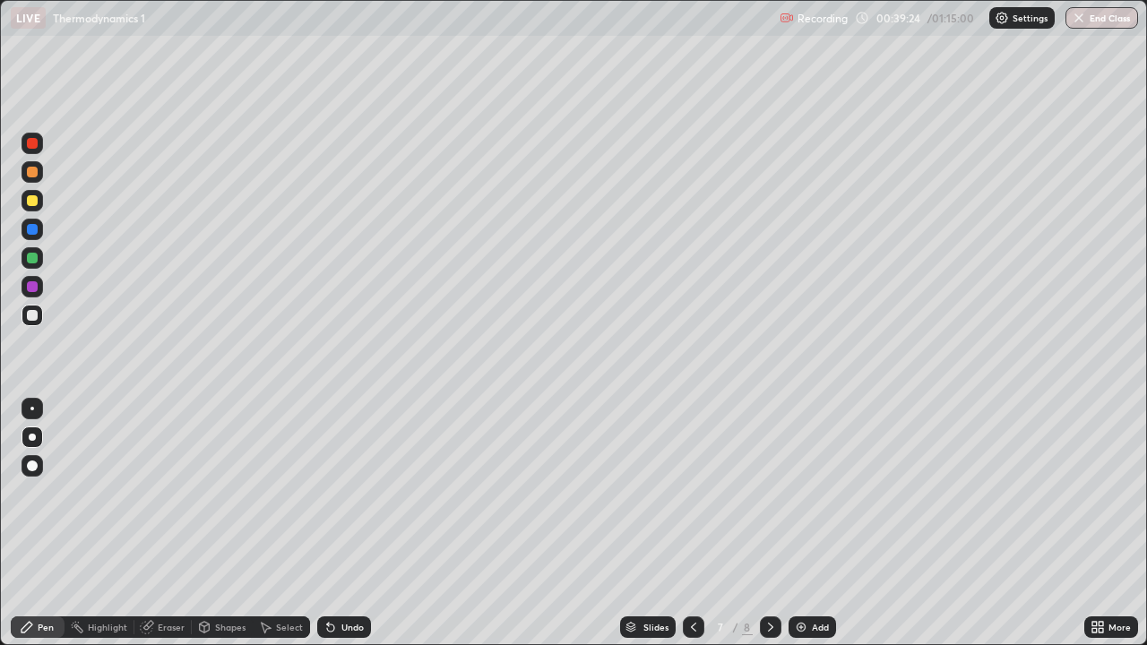
click at [349, 523] on div "Undo" at bounding box center [344, 627] width 54 height 22
click at [350, 523] on div "Undo" at bounding box center [344, 627] width 54 height 22
click at [352, 523] on div "Undo" at bounding box center [344, 627] width 54 height 22
click at [353, 523] on div "Undo" at bounding box center [344, 627] width 54 height 22
click at [177, 523] on div "Eraser" at bounding box center [162, 627] width 57 height 22
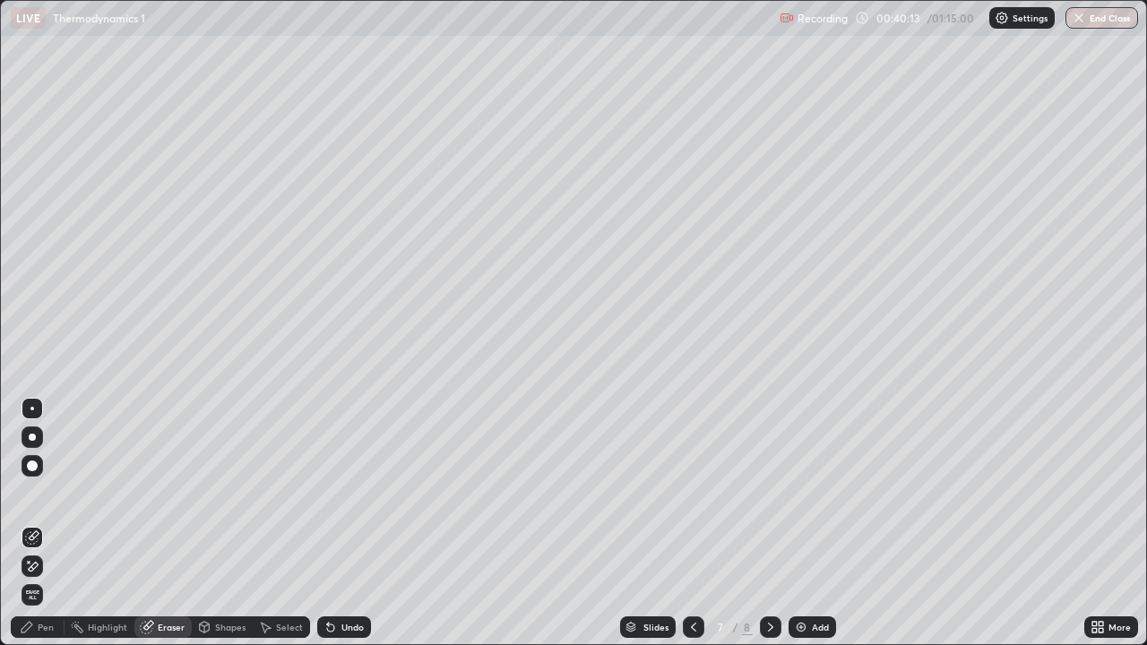
click at [47, 523] on div "Pen" at bounding box center [46, 627] width 16 height 9
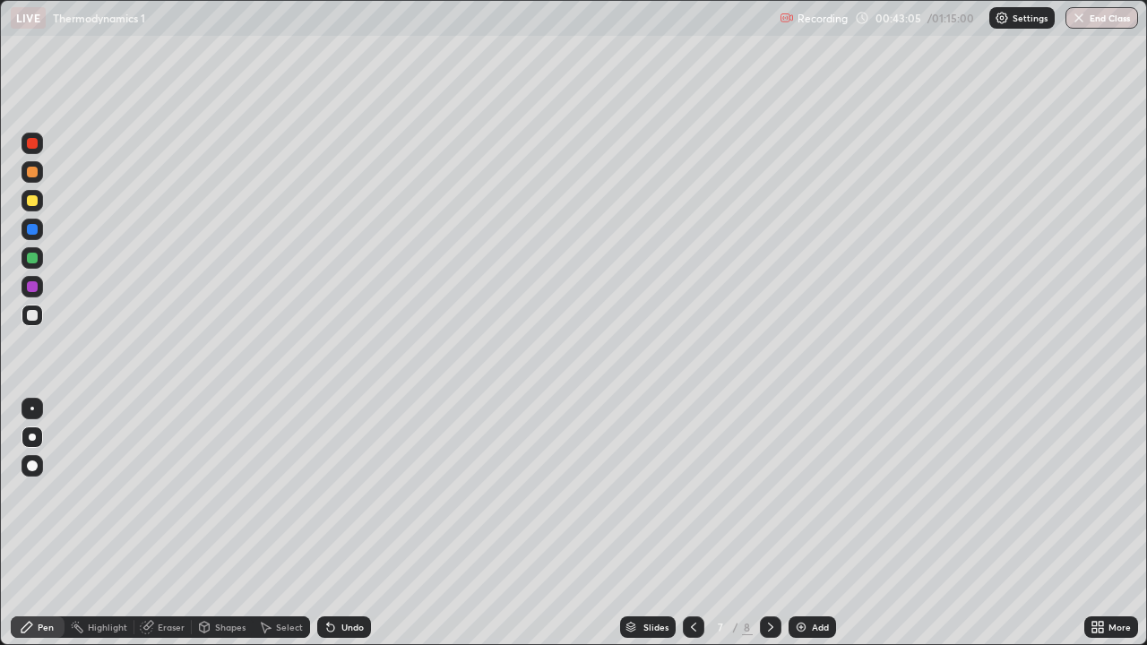
click at [802, 523] on img at bounding box center [801, 627] width 14 height 14
click at [36, 200] on div at bounding box center [32, 200] width 11 height 11
click at [30, 312] on div at bounding box center [32, 315] width 11 height 11
click at [221, 523] on div "Shapes" at bounding box center [230, 627] width 30 height 9
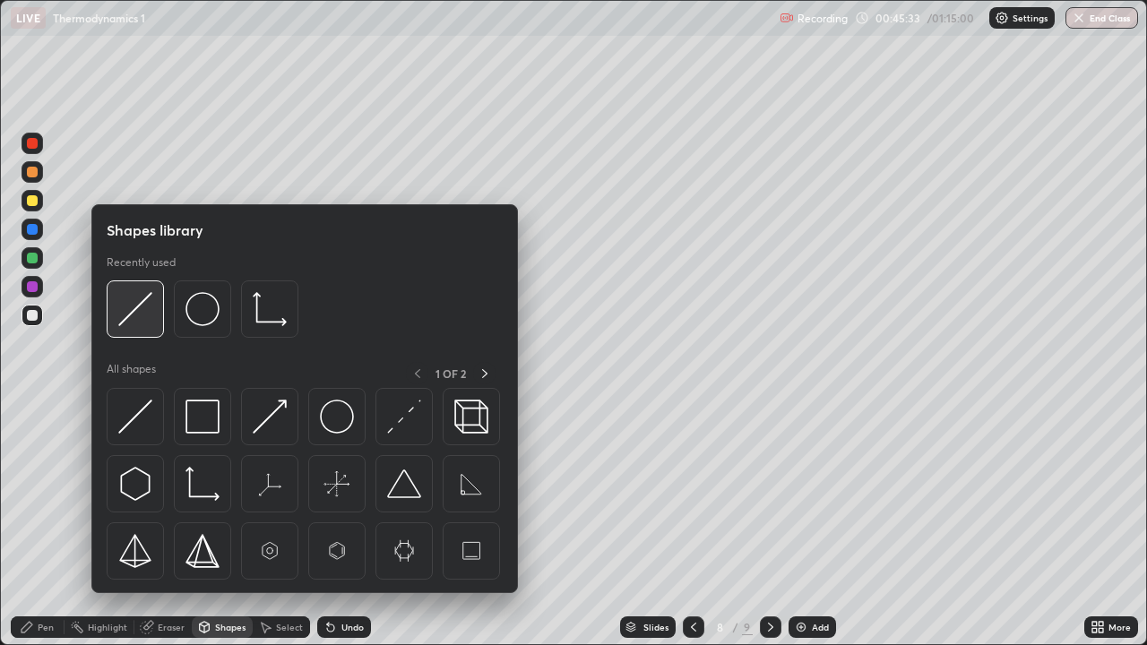
click at [145, 315] on img at bounding box center [135, 309] width 34 height 34
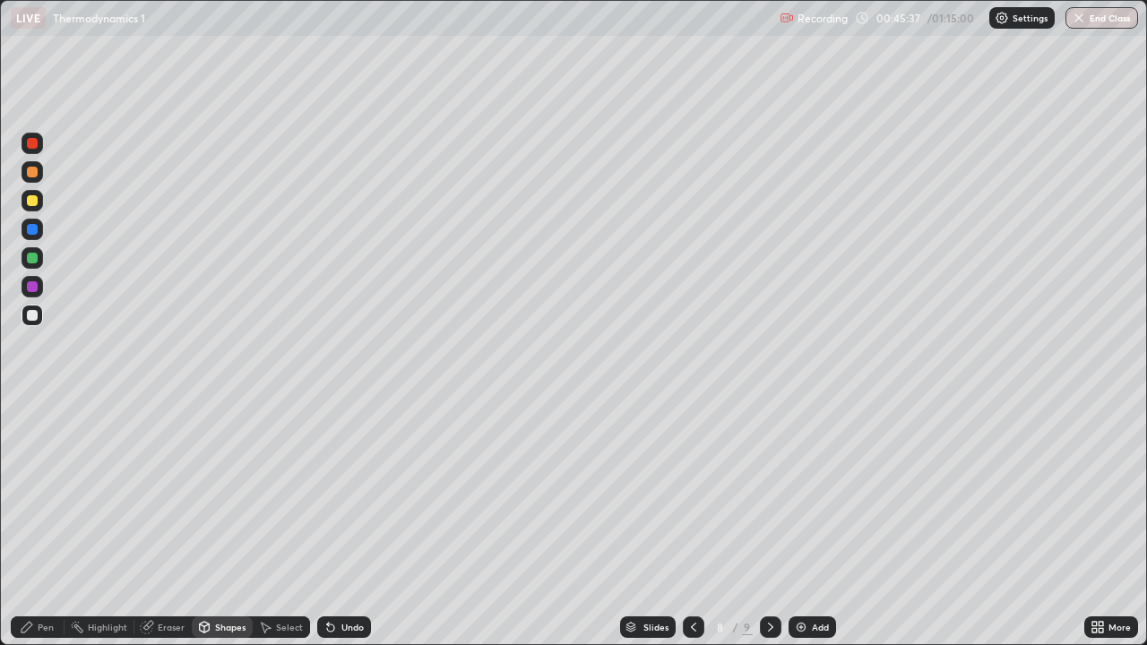
click at [49, 523] on div "Pen" at bounding box center [46, 627] width 16 height 9
click at [243, 523] on div "Shapes" at bounding box center [230, 627] width 30 height 9
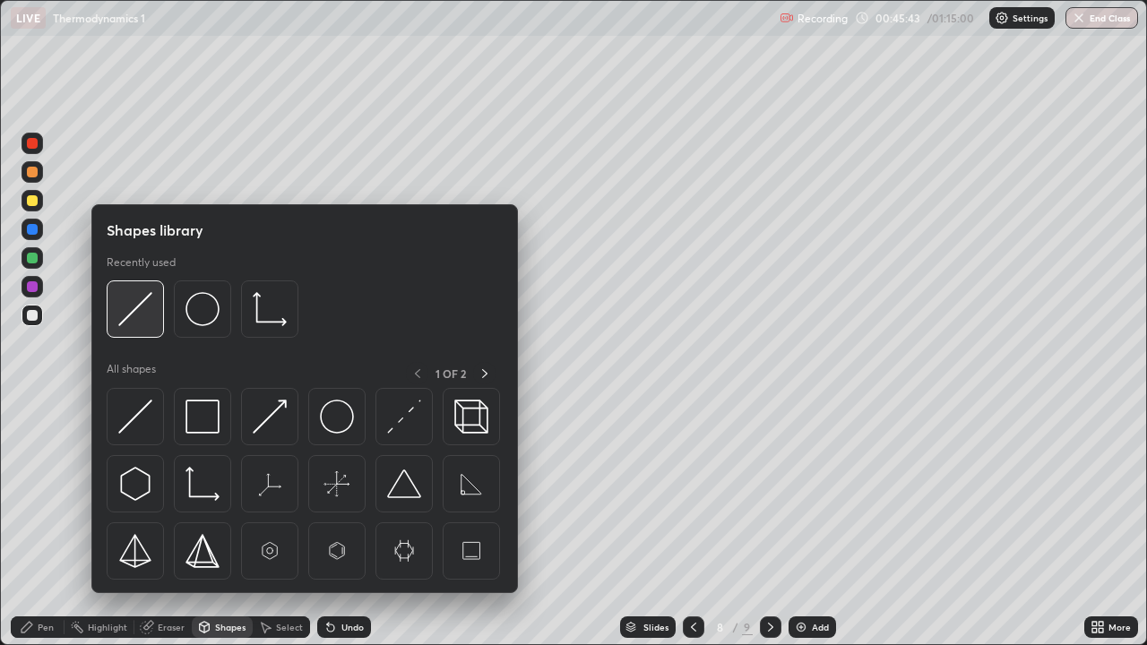
click at [145, 311] on img at bounding box center [135, 309] width 34 height 34
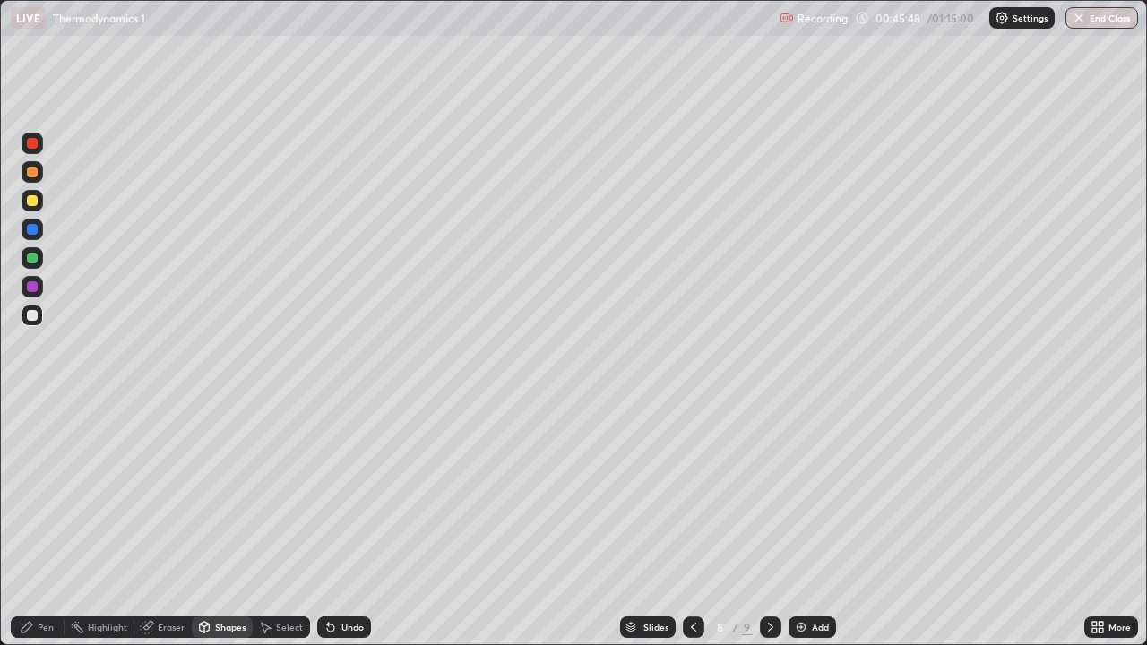
click at [46, 523] on div "Pen" at bounding box center [46, 627] width 16 height 9
click at [814, 523] on div "Add" at bounding box center [820, 627] width 17 height 9
click at [35, 205] on div at bounding box center [32, 200] width 11 height 11
click at [30, 319] on div at bounding box center [32, 315] width 11 height 11
click at [33, 198] on div at bounding box center [32, 200] width 11 height 11
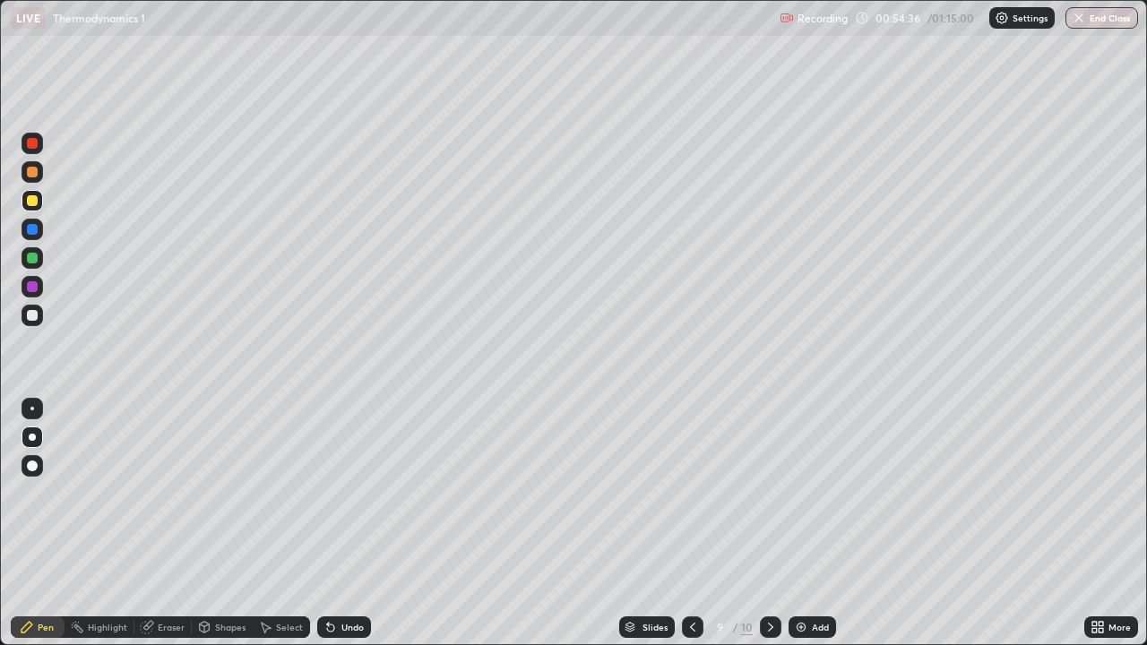
click at [797, 523] on img at bounding box center [801, 627] width 14 height 14
click at [32, 314] on div at bounding box center [32, 315] width 11 height 11
click at [807, 523] on div "Add" at bounding box center [811, 627] width 47 height 22
click at [689, 523] on icon at bounding box center [693, 627] width 14 height 14
click at [770, 523] on icon at bounding box center [770, 627] width 14 height 14
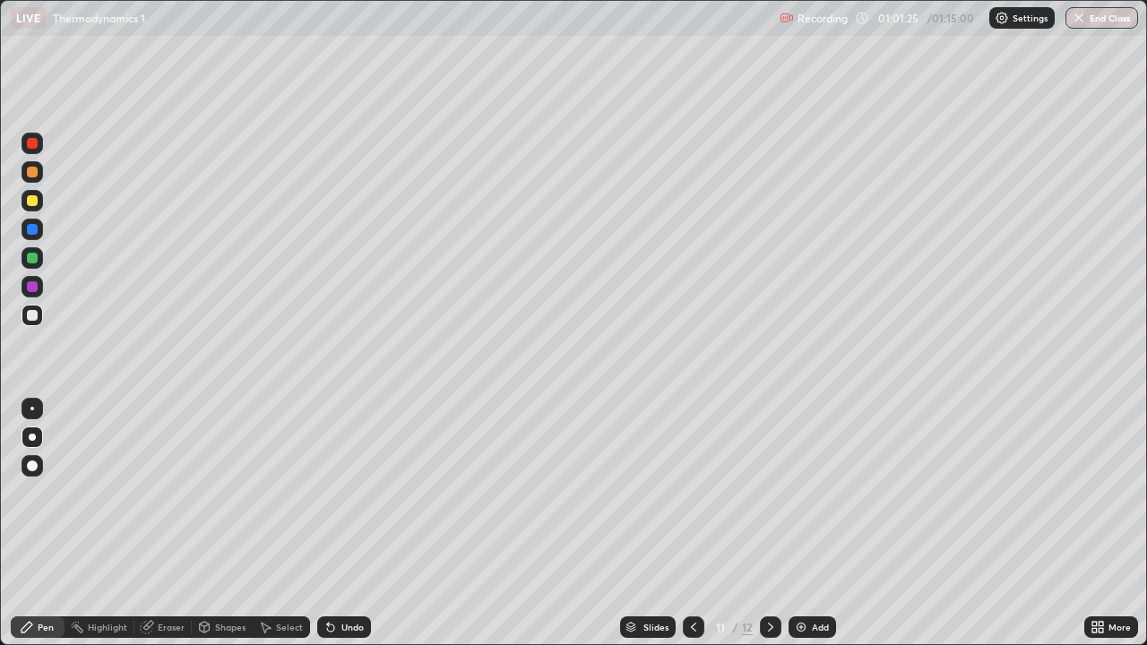
click at [352, 523] on div "Undo" at bounding box center [352, 627] width 22 height 9
click at [691, 523] on icon at bounding box center [693, 627] width 14 height 14
click at [770, 523] on icon at bounding box center [770, 627] width 5 height 9
click at [1096, 22] on button "End Class" at bounding box center [1101, 18] width 73 height 22
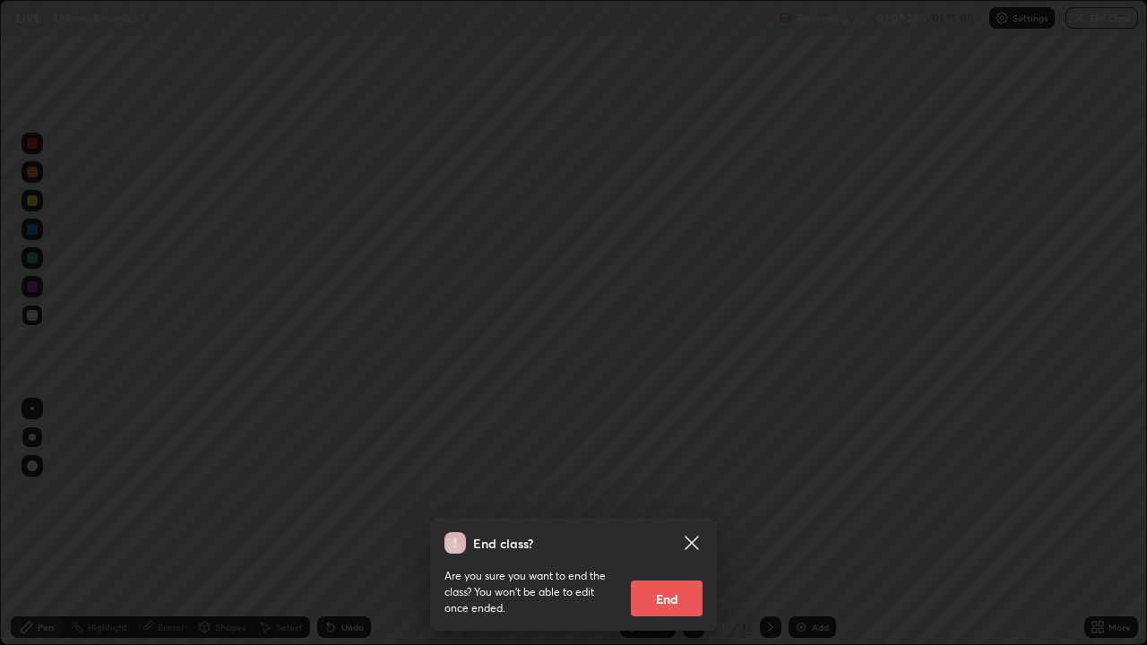
click at [679, 523] on button "End" at bounding box center [667, 599] width 72 height 36
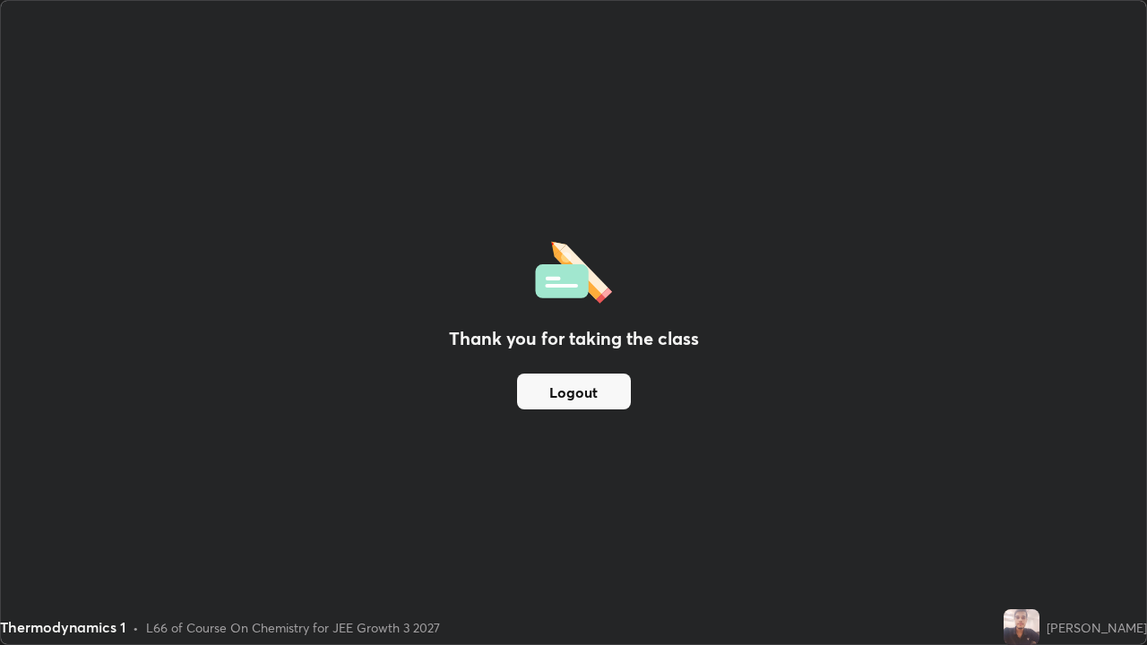
click at [594, 385] on button "Logout" at bounding box center [574, 392] width 114 height 36
